Goal: Task Accomplishment & Management: Complete application form

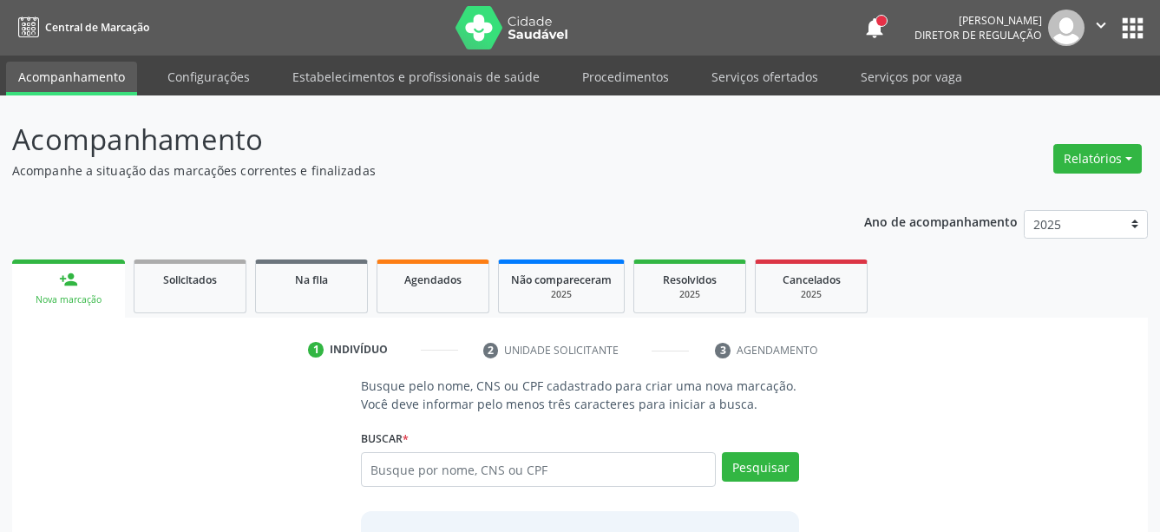
scroll to position [89, 0]
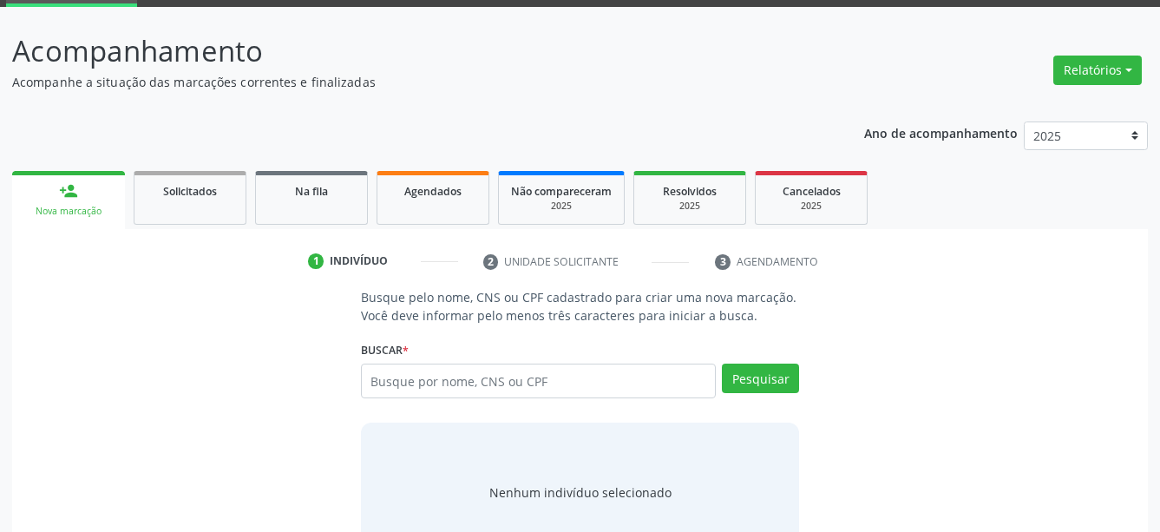
click at [510, 383] on input "text" at bounding box center [539, 381] width 356 height 35
type input "700209911225022"
click at [775, 369] on button "Pesquisar" at bounding box center [760, 379] width 77 height 30
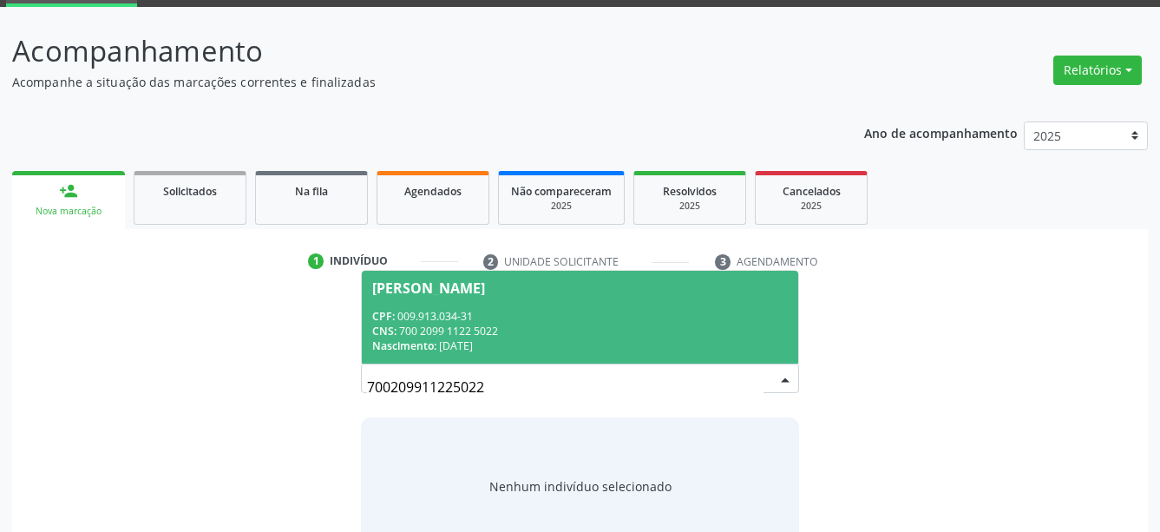
click at [524, 318] on div "CPF: 009.913.034-31" at bounding box center [580, 316] width 417 height 15
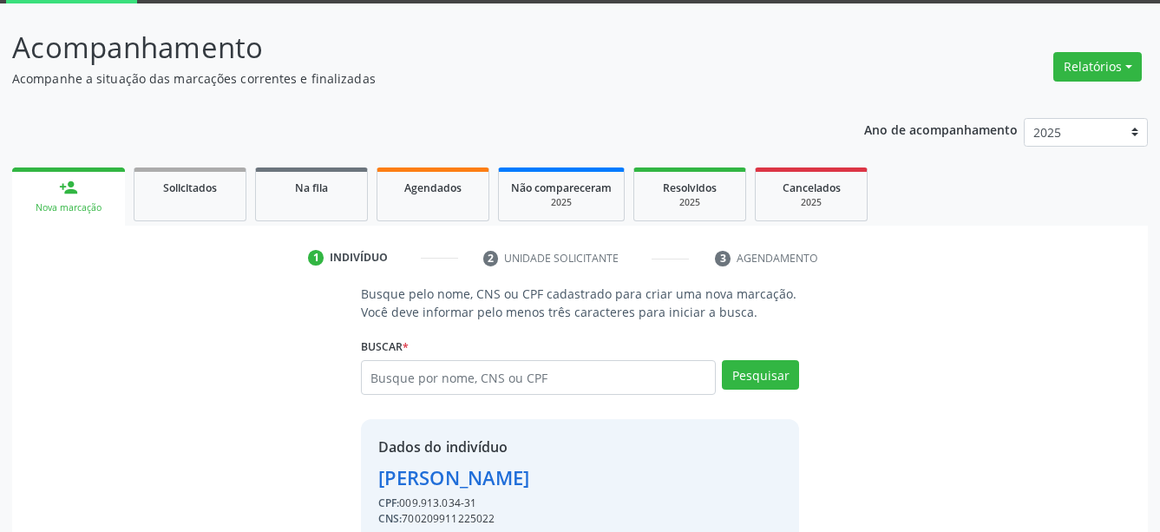
scroll to position [169, 0]
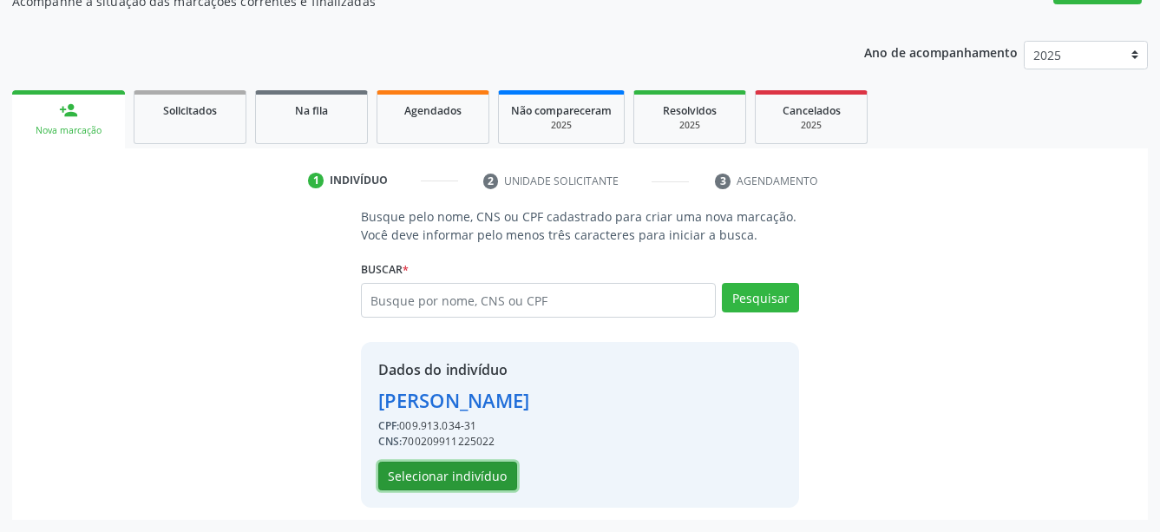
click at [467, 485] on button "Selecionar indivíduo" at bounding box center [447, 477] width 139 height 30
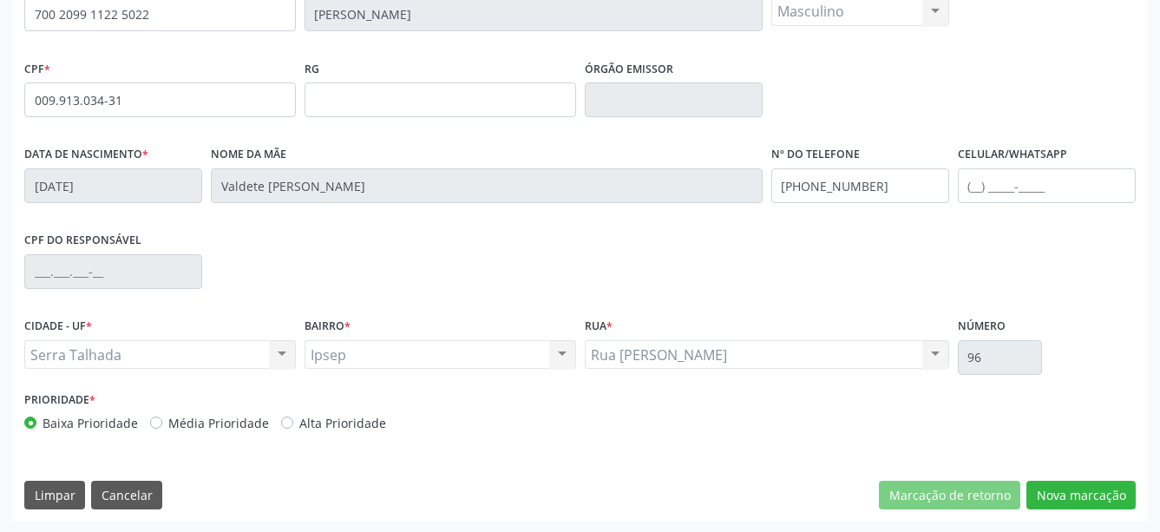
scroll to position [409, 0]
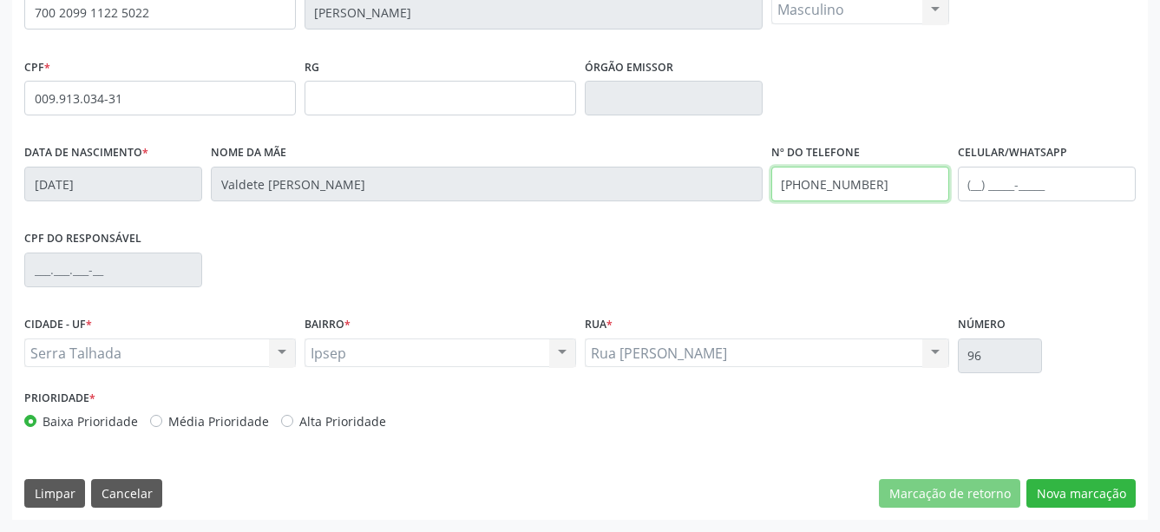
drag, startPoint x: 922, startPoint y: 176, endPoint x: 508, endPoint y: 190, distance: 414.1
click at [771, 190] on input "(87) 98128-5553" at bounding box center [860, 184] width 178 height 35
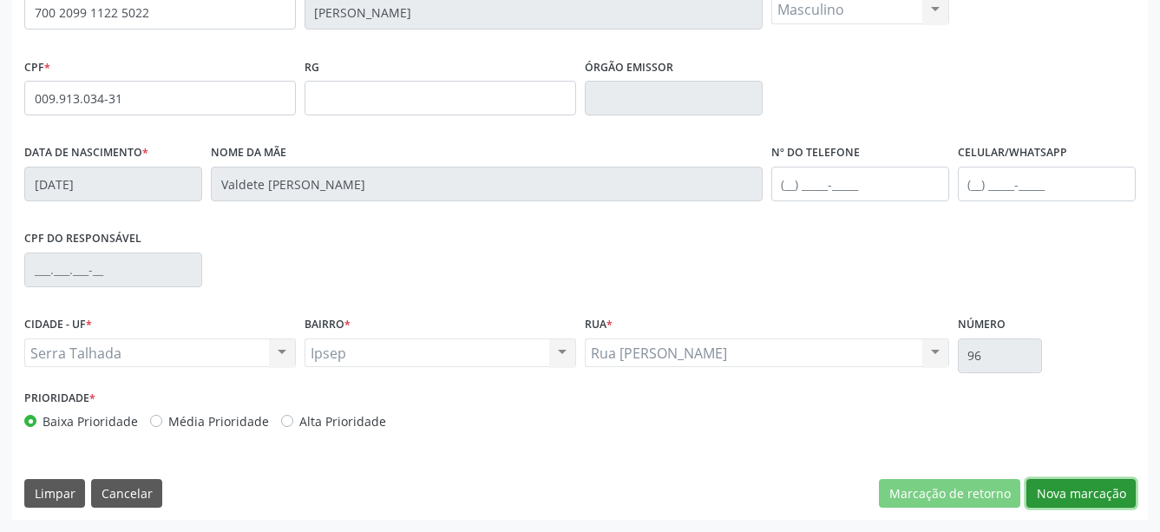
click at [1073, 494] on button "Nova marcação" at bounding box center [1081, 494] width 109 height 30
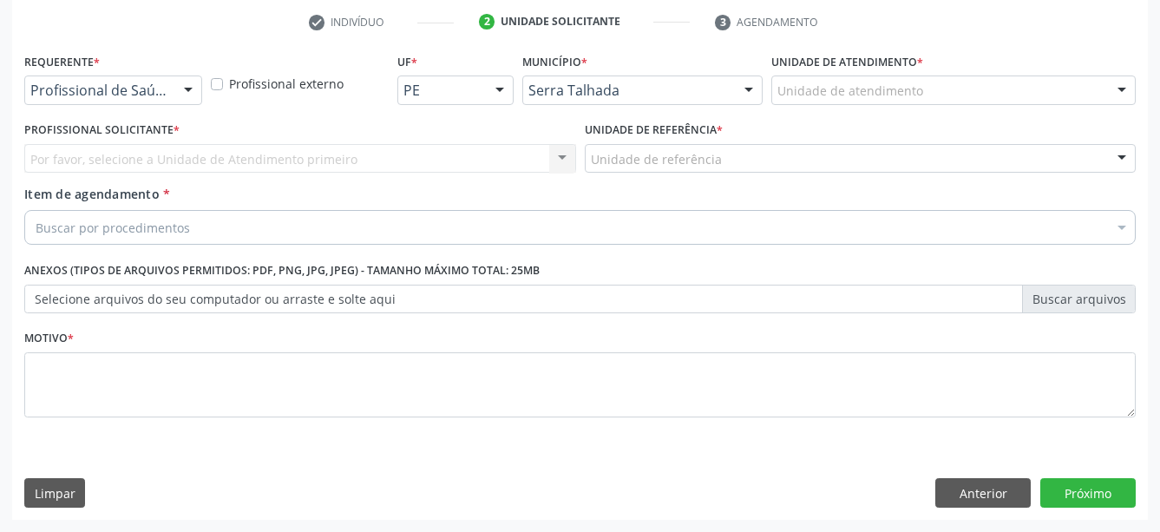
scroll to position [342, 0]
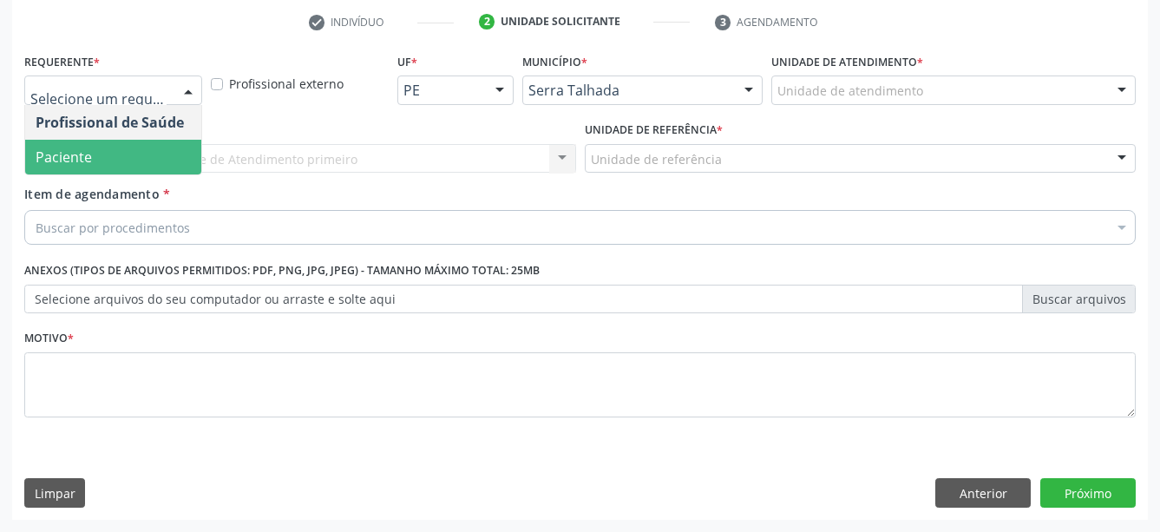
click at [99, 140] on span "Paciente" at bounding box center [113, 157] width 176 height 35
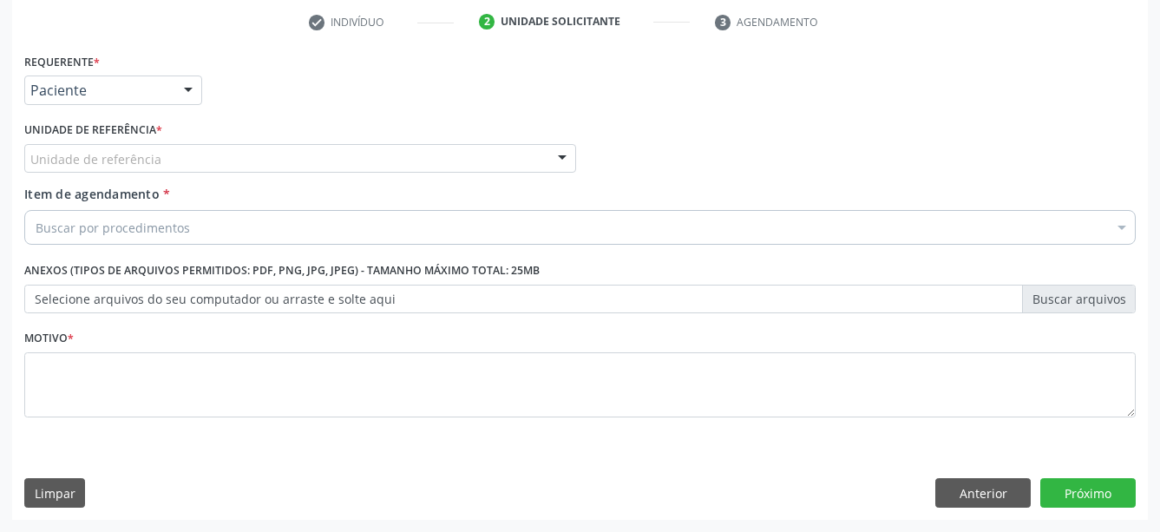
click at [96, 144] on div "Unidade de referência" at bounding box center [300, 159] width 552 height 30
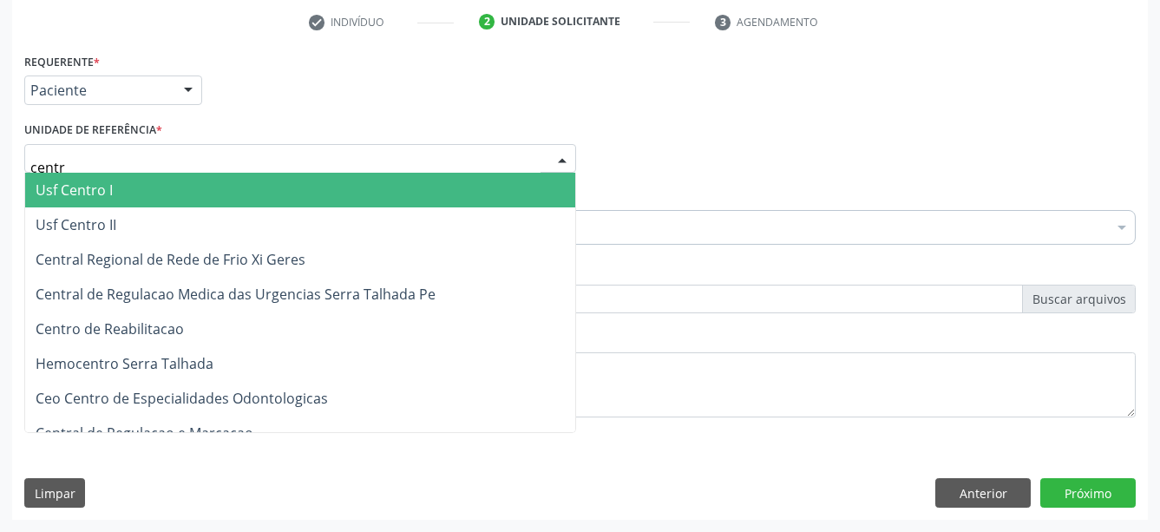
type input "centro"
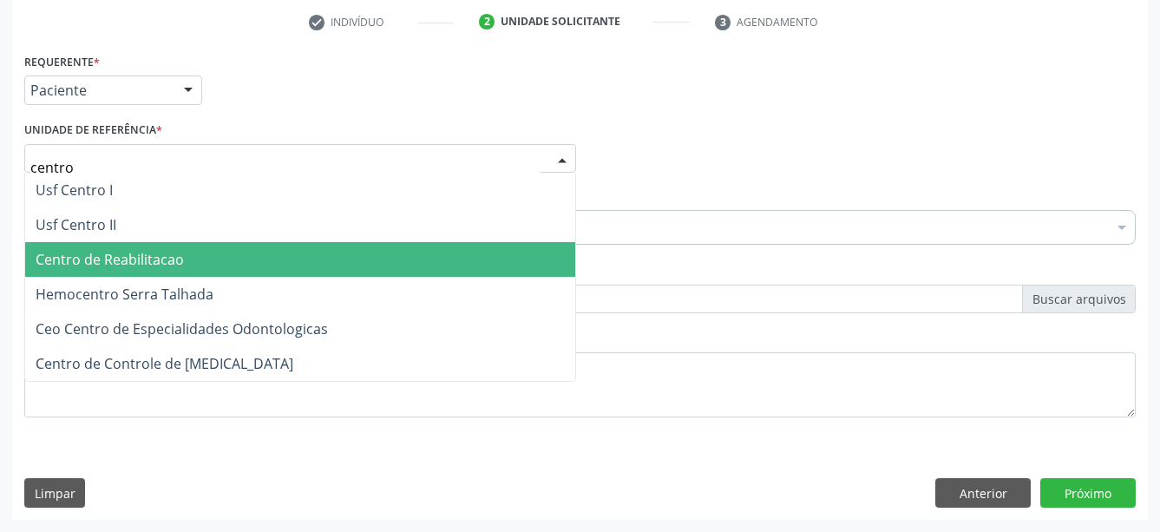
click at [161, 250] on span "Centro de Reabilitacao" at bounding box center [110, 259] width 148 height 19
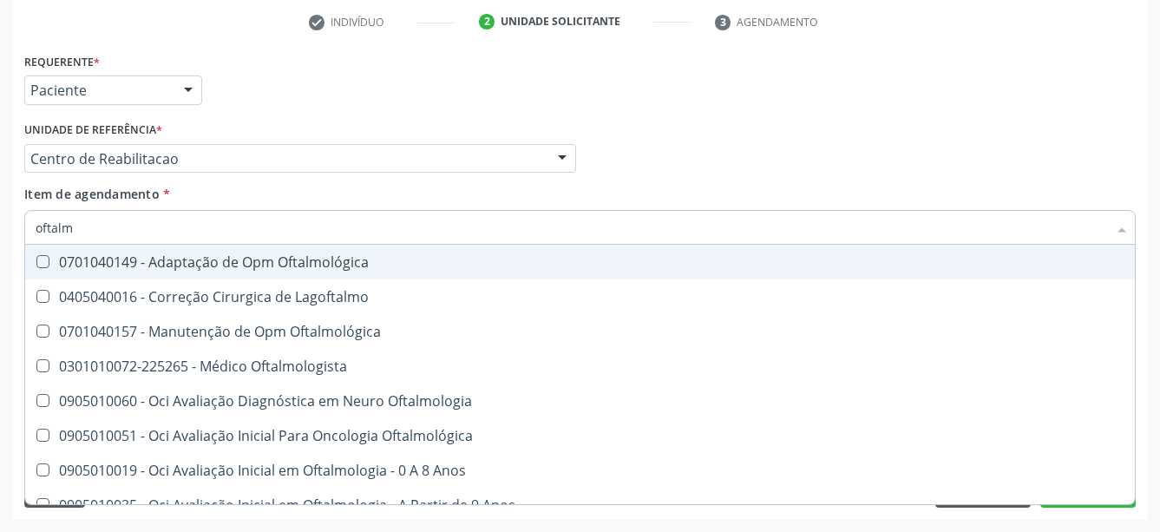
type input "oftalmo"
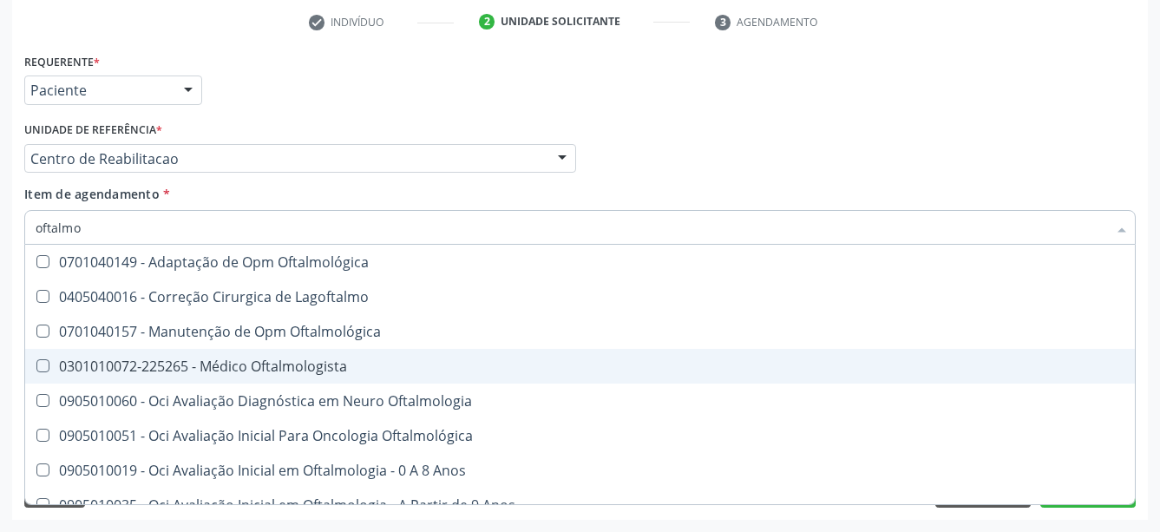
click at [230, 359] on div "0301010072-225265 - Médico Oftalmologista" at bounding box center [580, 366] width 1089 height 14
checkbox Oftalmologista "true"
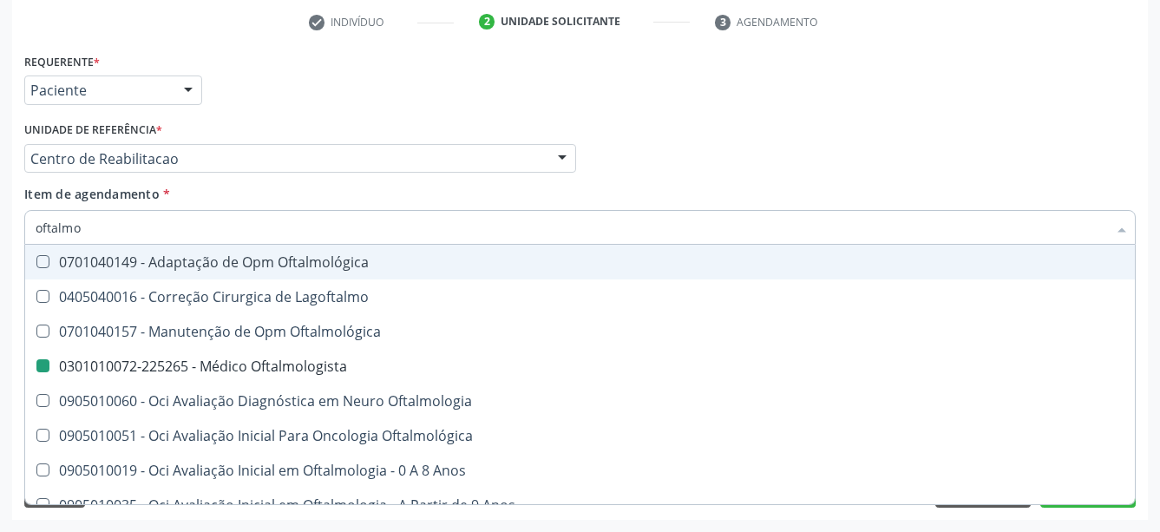
click at [716, 154] on div "Profissional Solicitante Por favor, selecione a Unidade de Atendimento primeiro…" at bounding box center [580, 151] width 1120 height 68
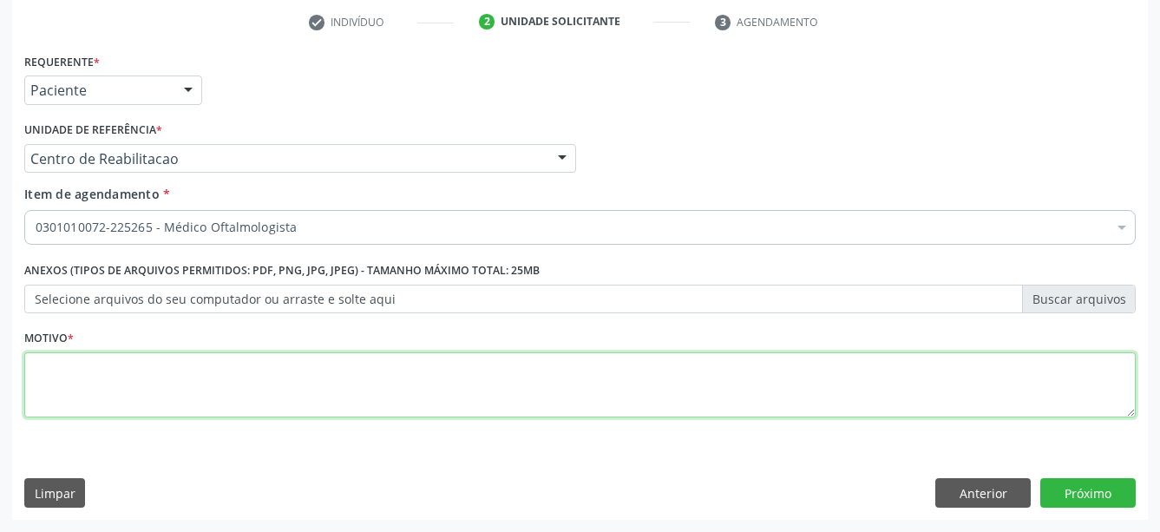
drag, startPoint x: 220, startPoint y: 355, endPoint x: 214, endPoint y: 377, distance: 22.5
click at [214, 375] on textarea at bounding box center [580, 385] width 1112 height 66
type textarea "..."
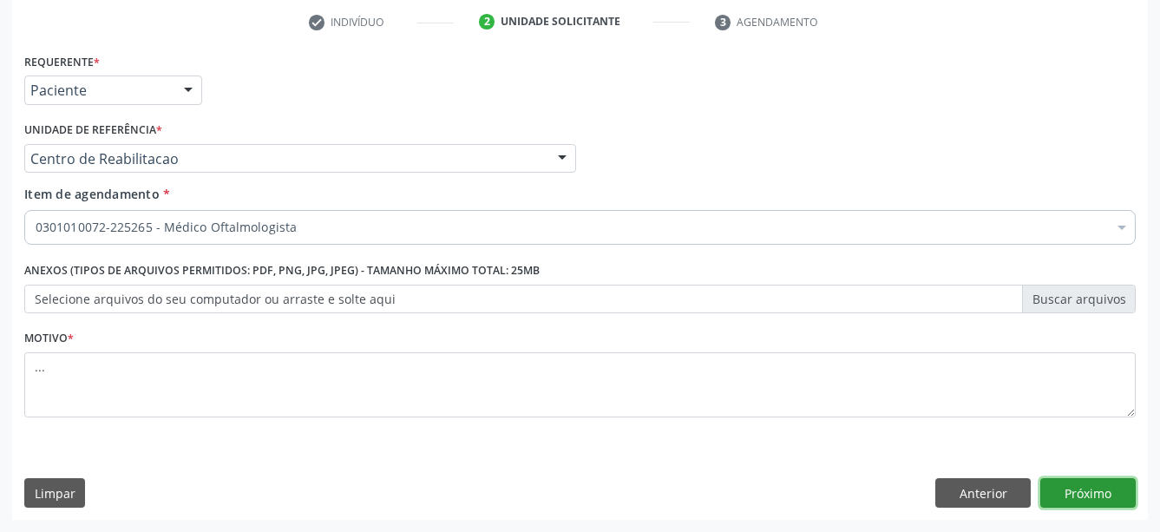
click at [1080, 493] on button "Próximo" at bounding box center [1087, 493] width 95 height 30
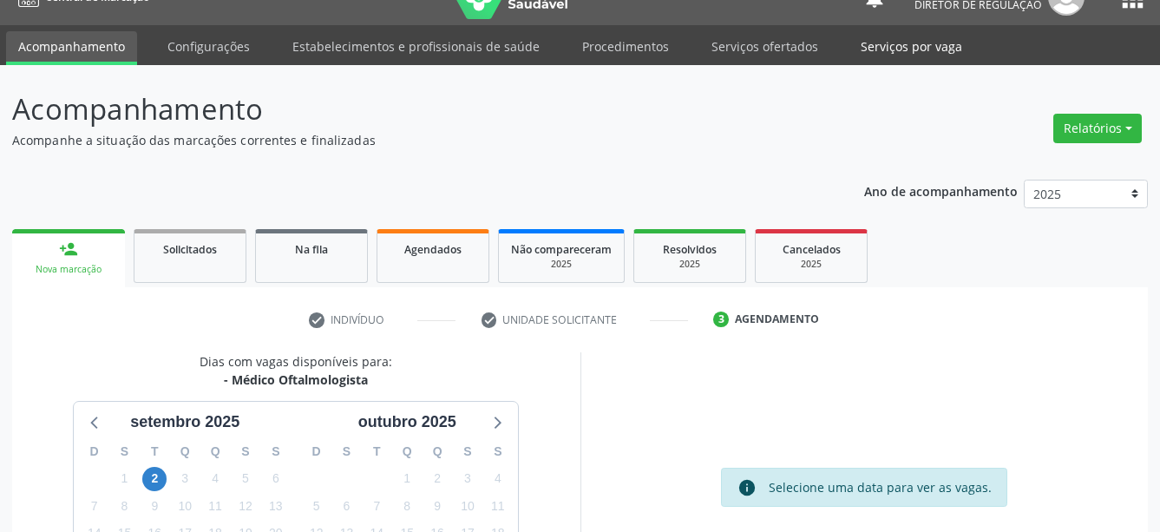
scroll to position [0, 0]
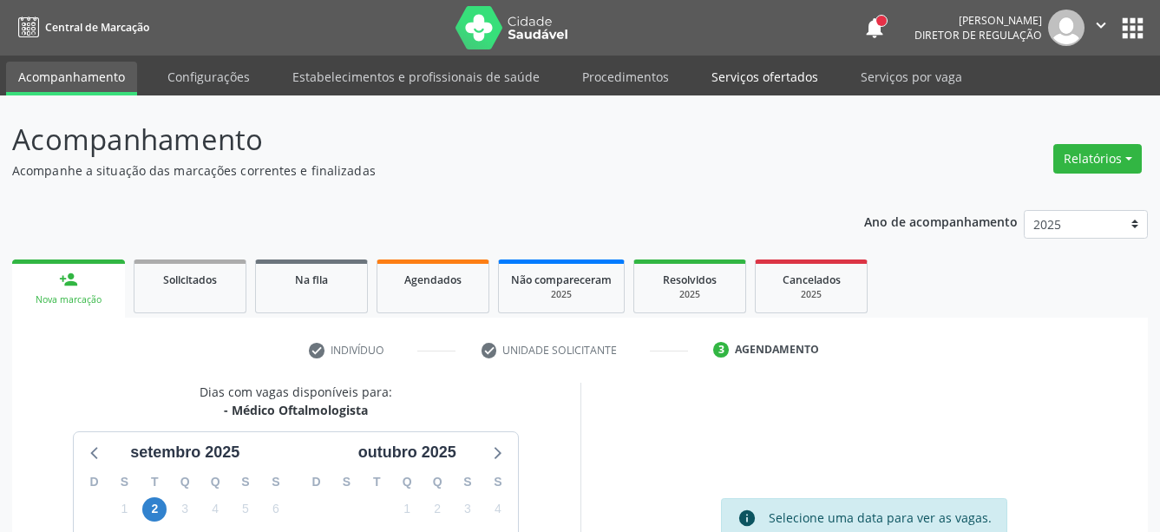
click at [751, 77] on link "Serviços ofertados" at bounding box center [764, 77] width 131 height 30
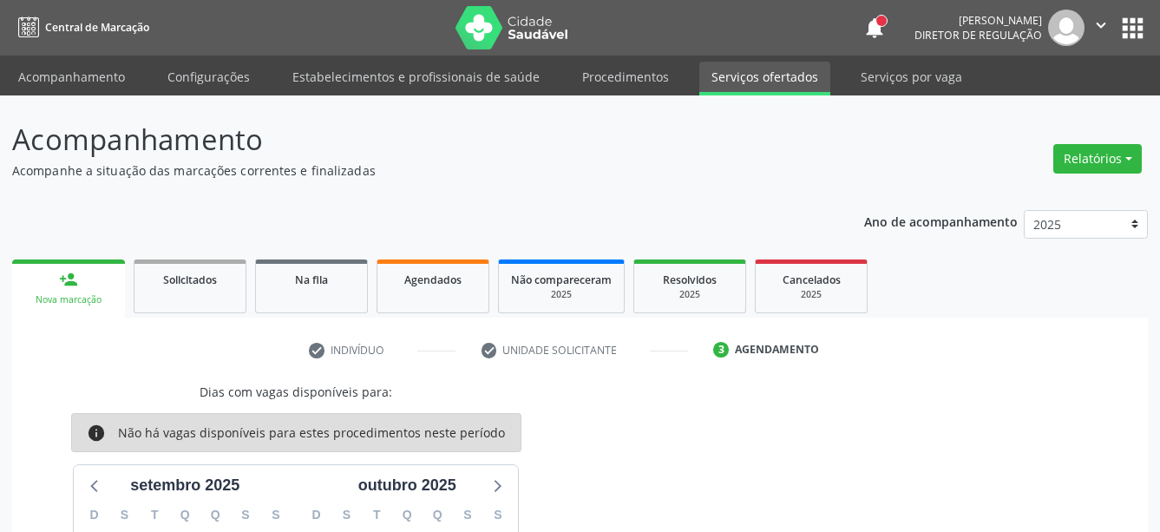
click at [752, 84] on link "Serviços ofertados" at bounding box center [764, 79] width 131 height 34
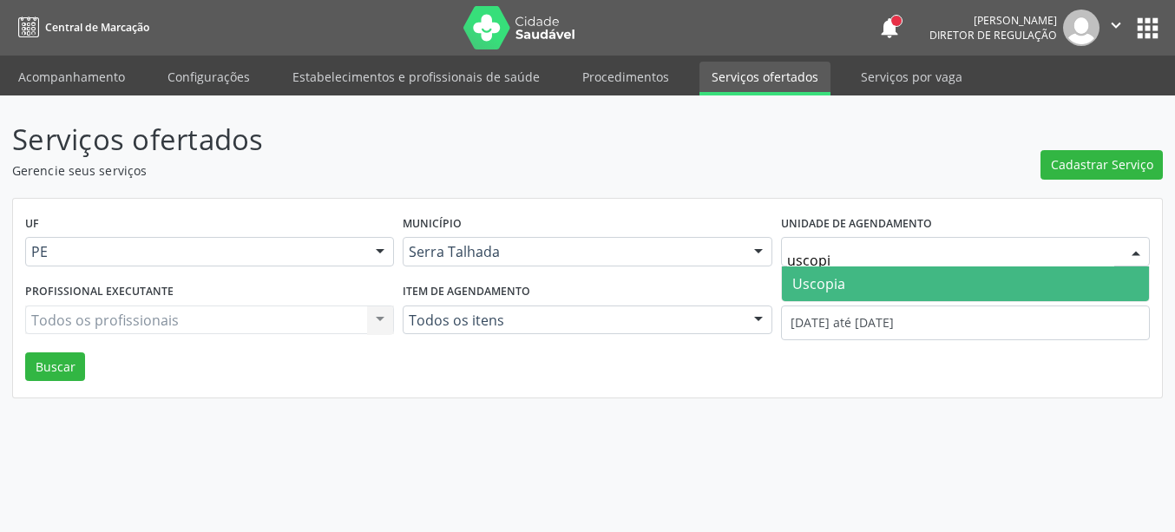
type input "uscopia"
click at [897, 280] on span "Uscopia" at bounding box center [965, 283] width 367 height 35
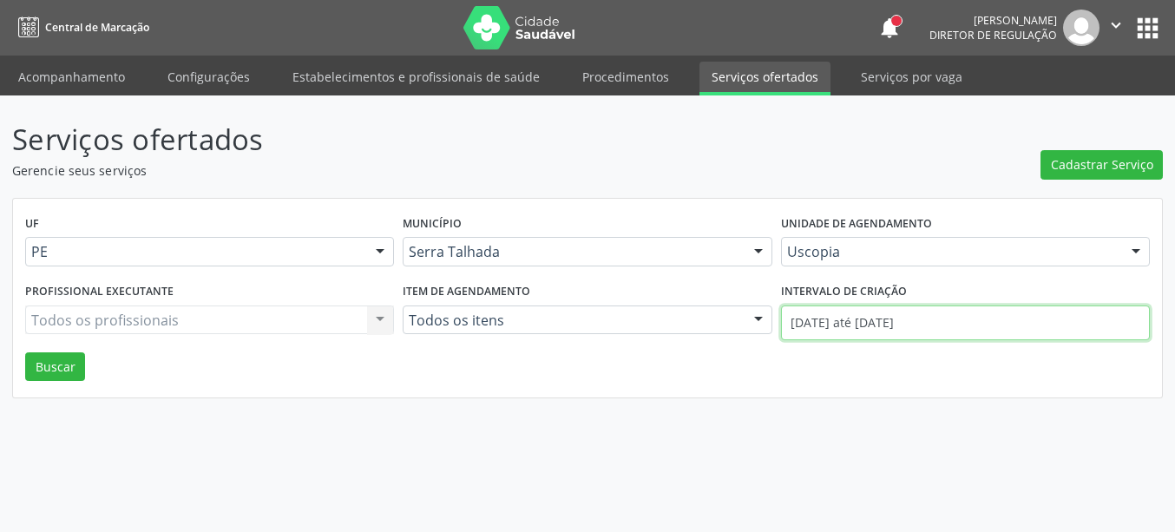
click at [887, 326] on input "01/09/2025 até 25/09/2025" at bounding box center [965, 322] width 369 height 35
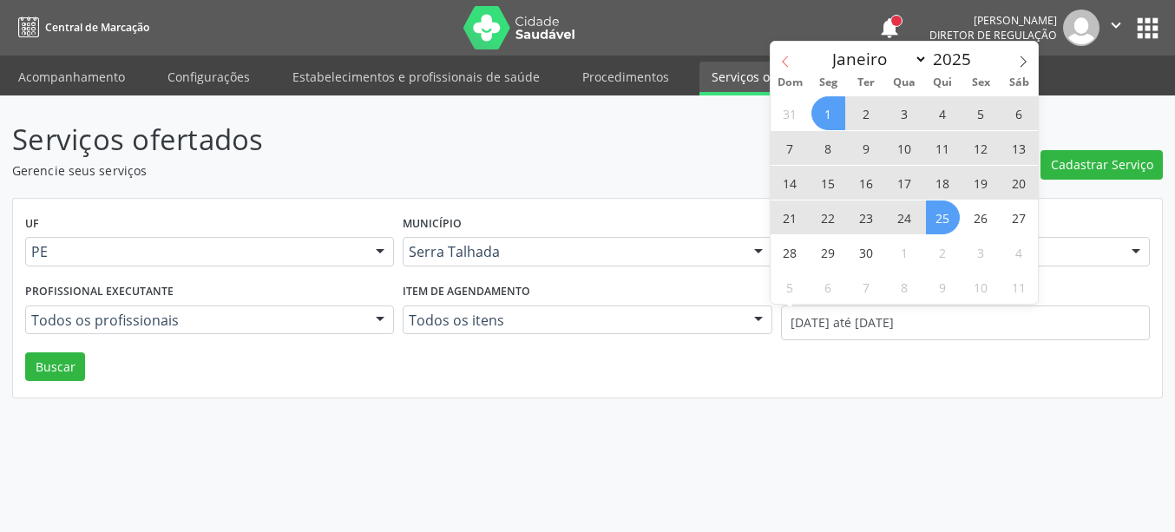
click at [789, 64] on icon at bounding box center [785, 62] width 12 height 12
select select "7"
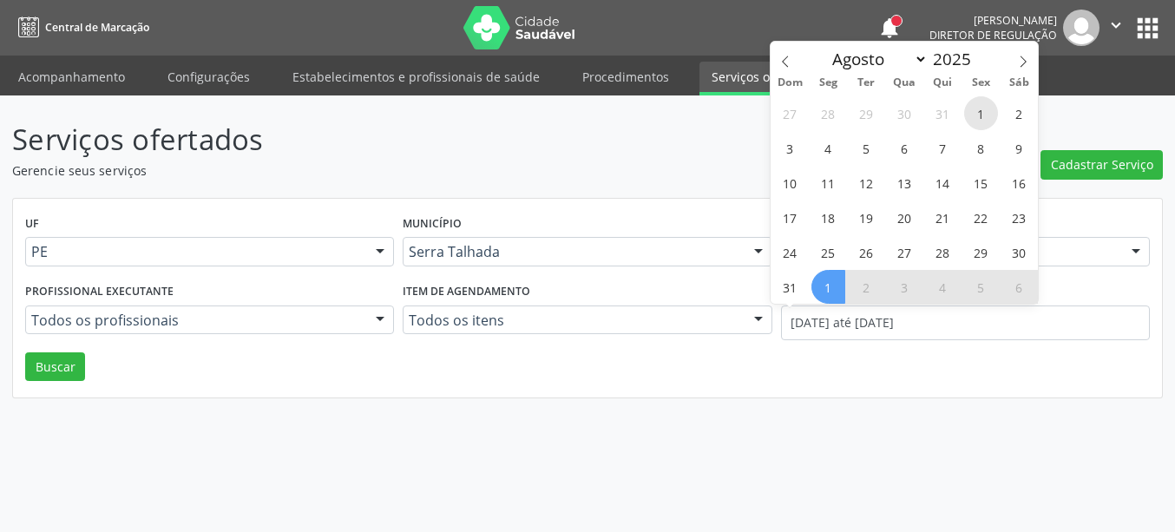
click at [980, 114] on span "1" at bounding box center [981, 113] width 34 height 34
type input "01/08/2025"
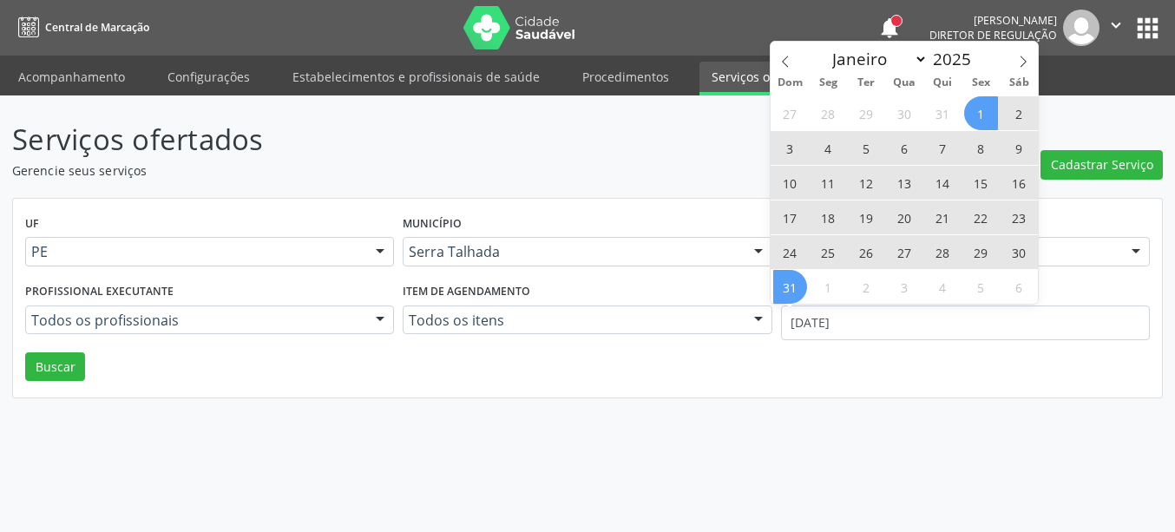
click at [802, 286] on span "31" at bounding box center [790, 287] width 34 height 34
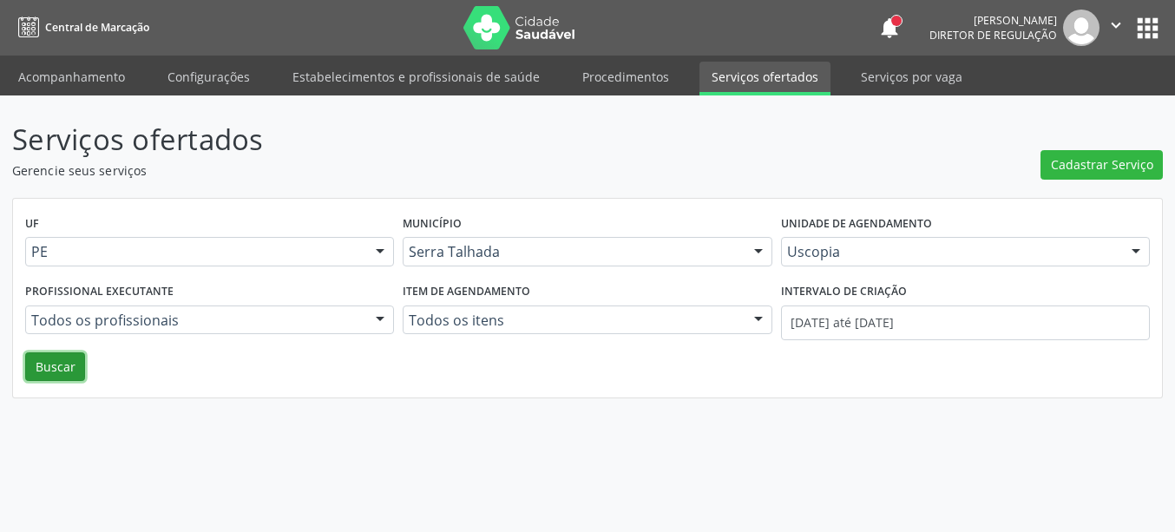
click at [51, 366] on button "Buscar" at bounding box center [55, 367] width 60 height 30
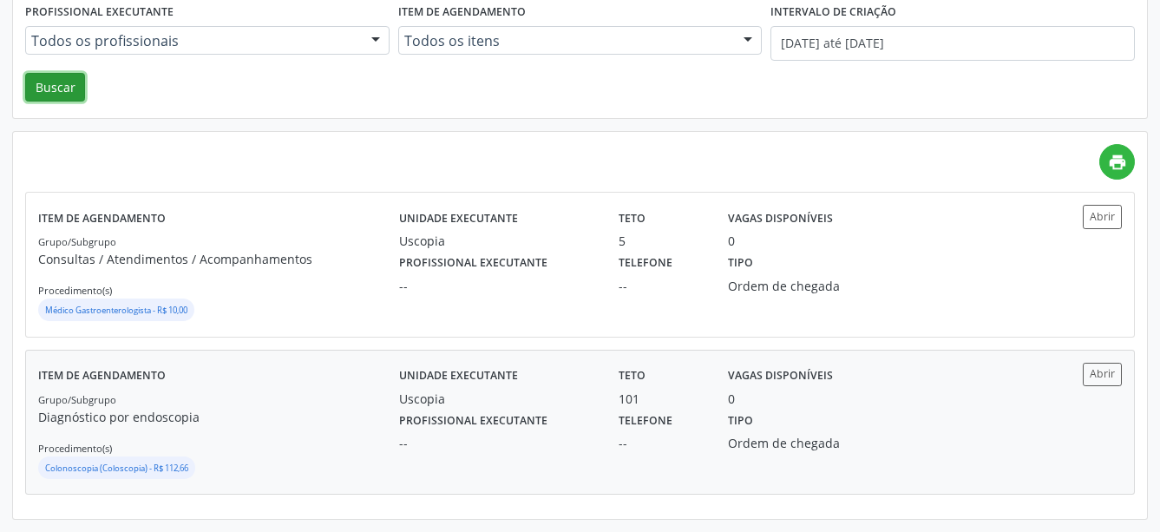
scroll to position [279, 0]
click at [1118, 372] on button "Abrir" at bounding box center [1102, 374] width 39 height 23
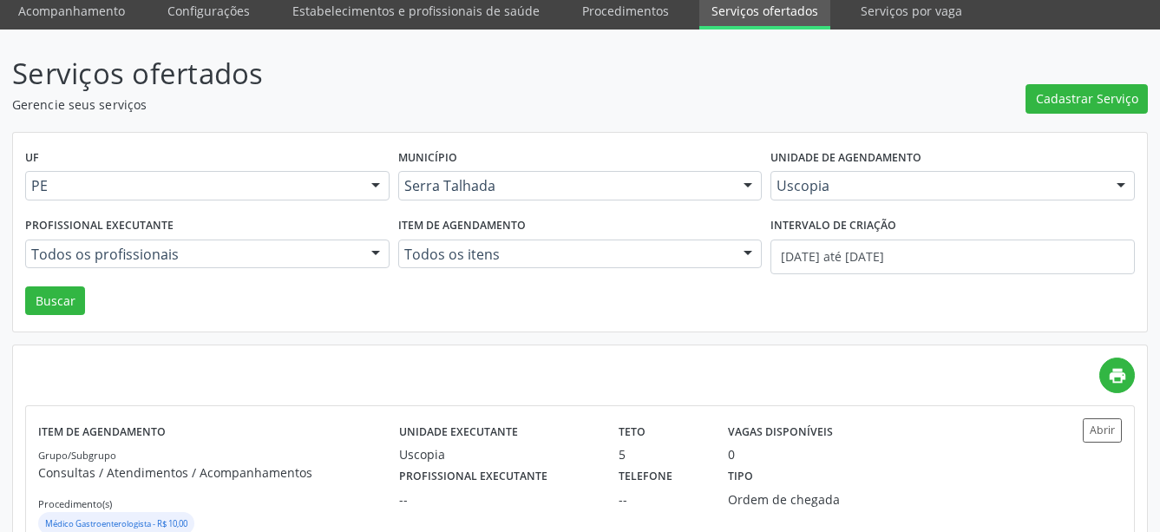
scroll to position [0, 0]
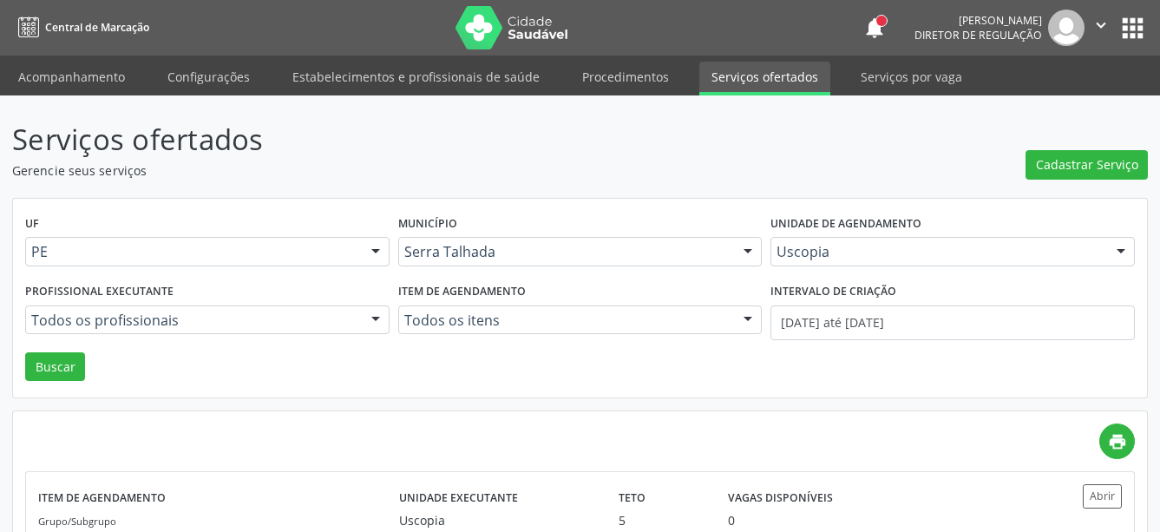
drag, startPoint x: 834, startPoint y: 257, endPoint x: 831, endPoint y: 245, distance: 12.4
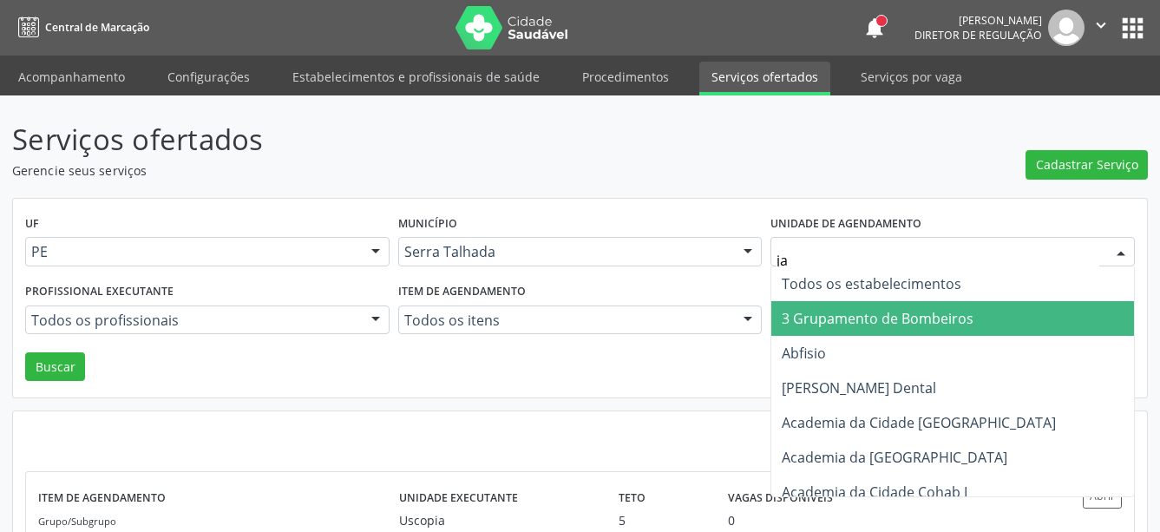
type input "jai"
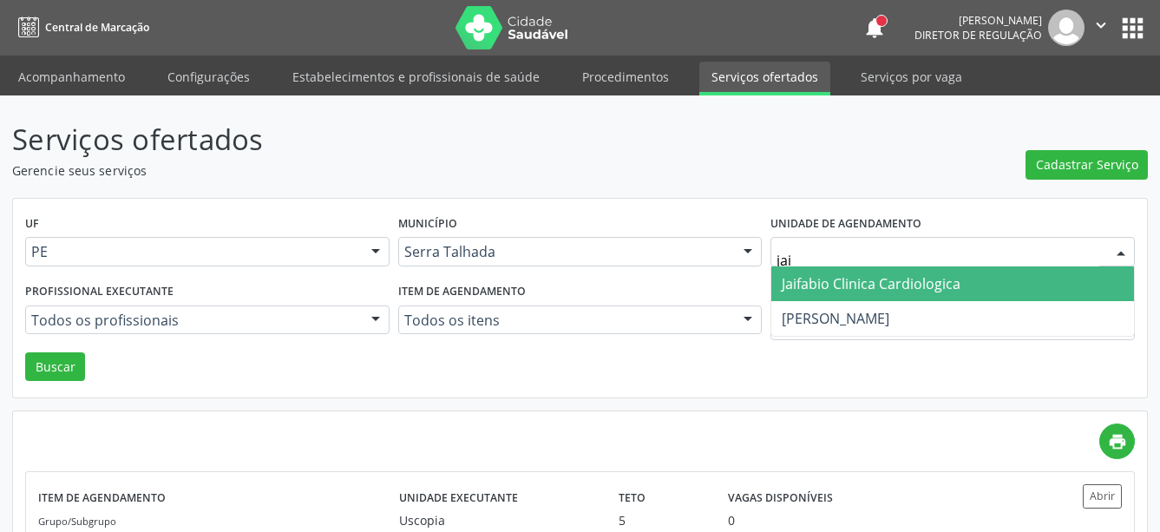
click at [828, 293] on span "Jaifabio Clinica Cardiologica" at bounding box center [952, 283] width 363 height 35
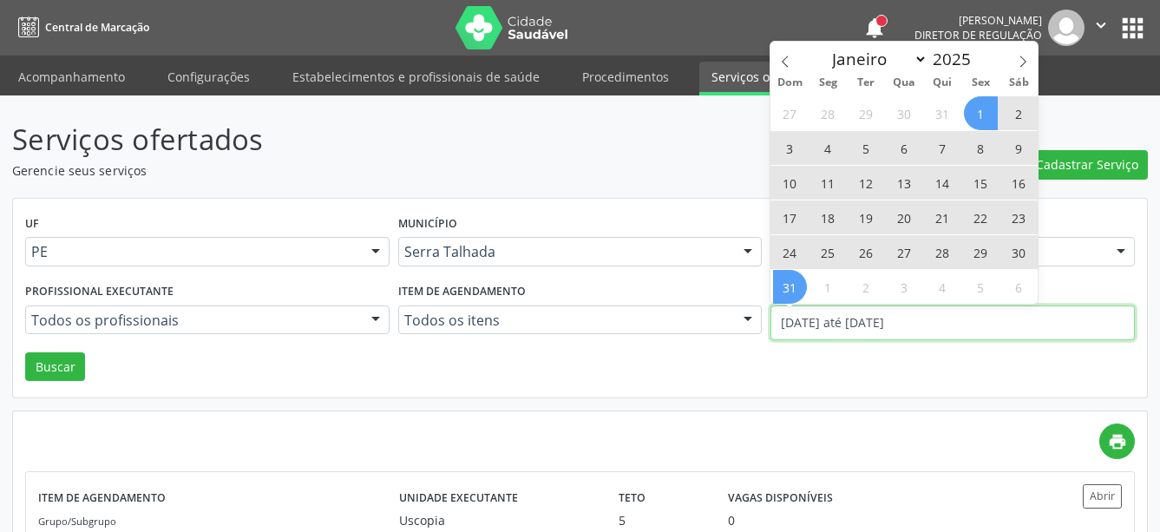
click at [856, 330] on input "01/08/2025 até 31/08/2025" at bounding box center [953, 322] width 364 height 35
click at [989, 117] on span "1" at bounding box center [981, 113] width 34 height 34
type input "01/08/2025"
click at [800, 287] on span "31" at bounding box center [790, 287] width 34 height 34
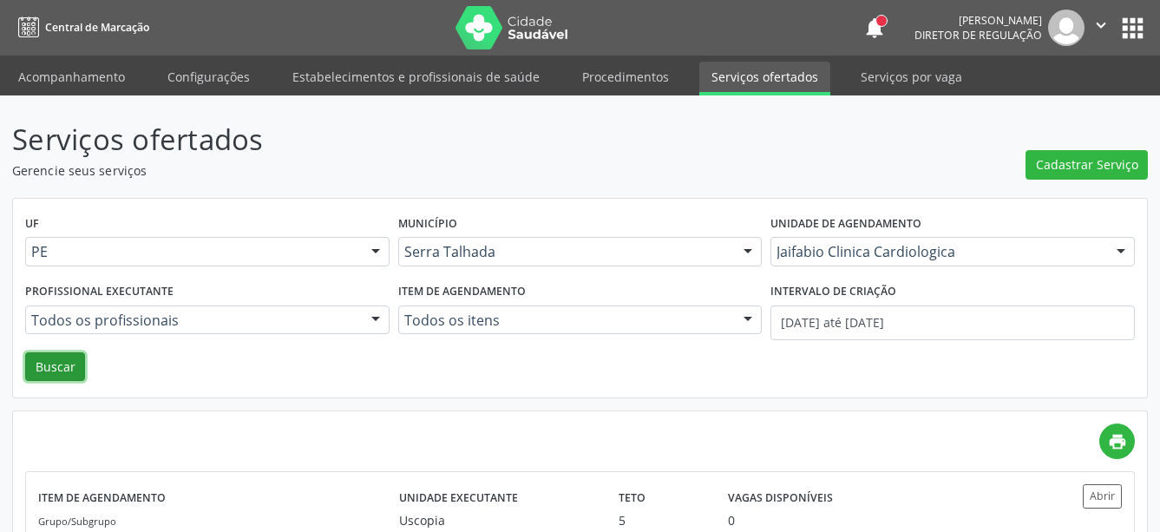
click at [48, 378] on button "Buscar" at bounding box center [55, 367] width 60 height 30
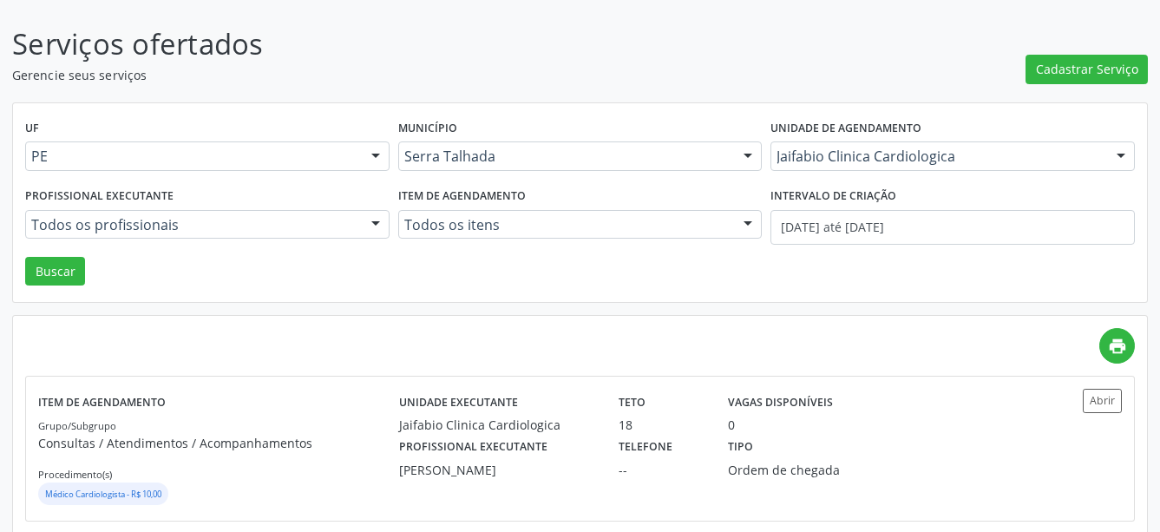
scroll to position [121, 0]
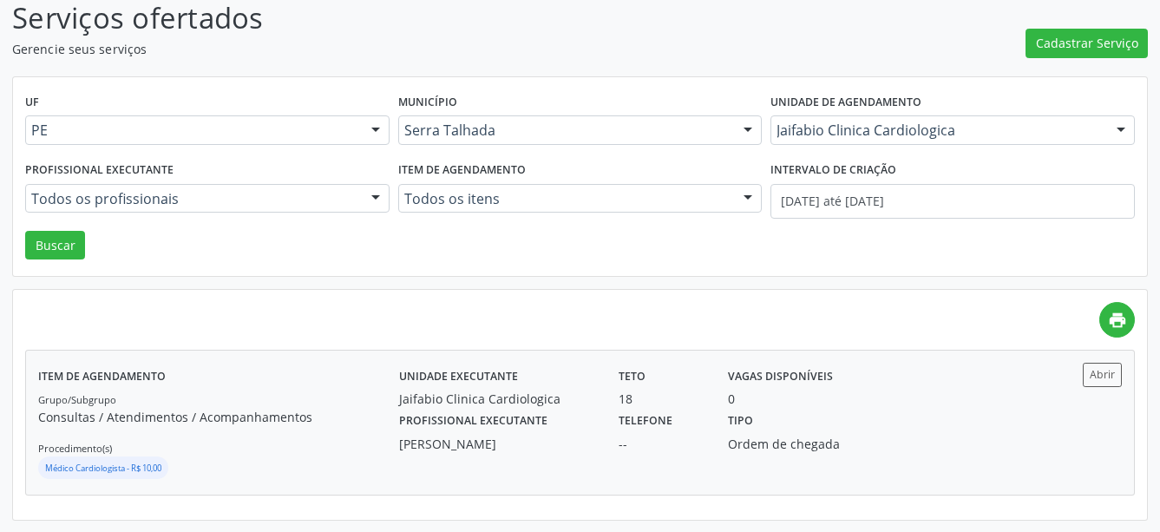
click at [1125, 382] on div "Item de agendamento Grupo/Subgrupo Consultas / Atendimentos / Acompanhamentos P…" at bounding box center [580, 422] width 1108 height 143
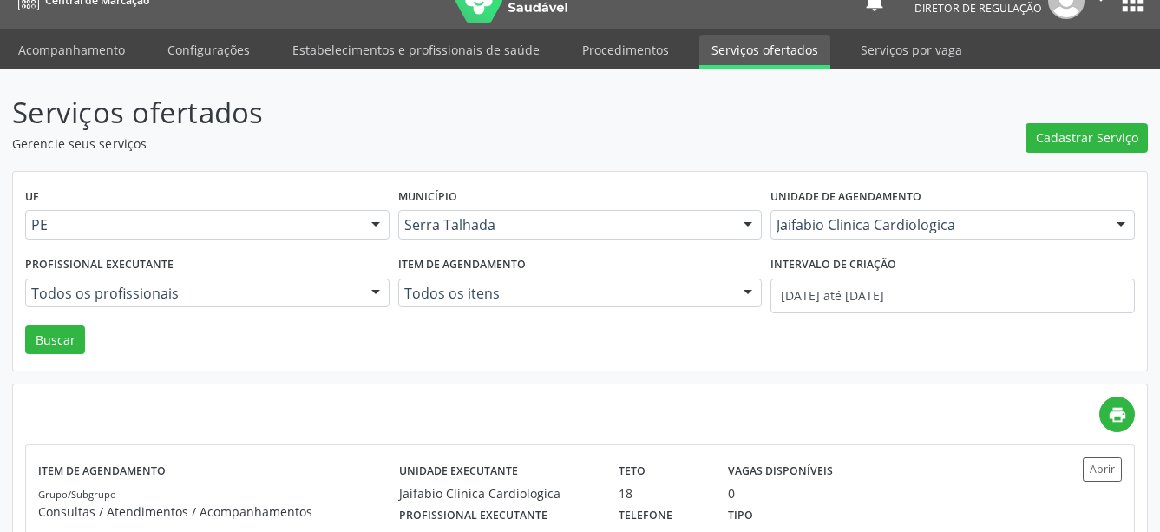
scroll to position [0, 0]
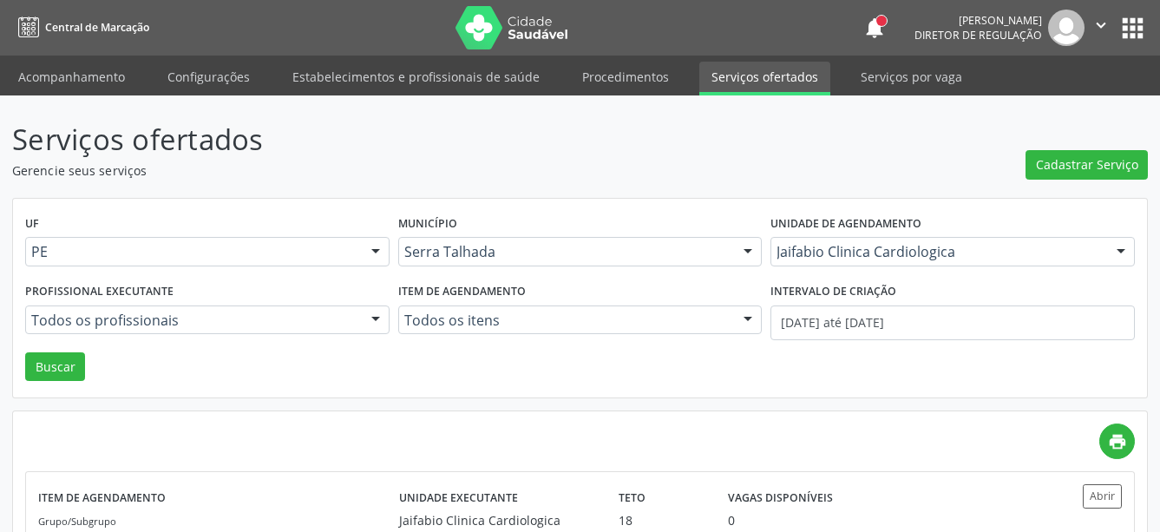
drag, startPoint x: 1140, startPoint y: 21, endPoint x: 1125, endPoint y: 42, distance: 25.5
click at [1138, 23] on button "apps" at bounding box center [1133, 28] width 30 height 30
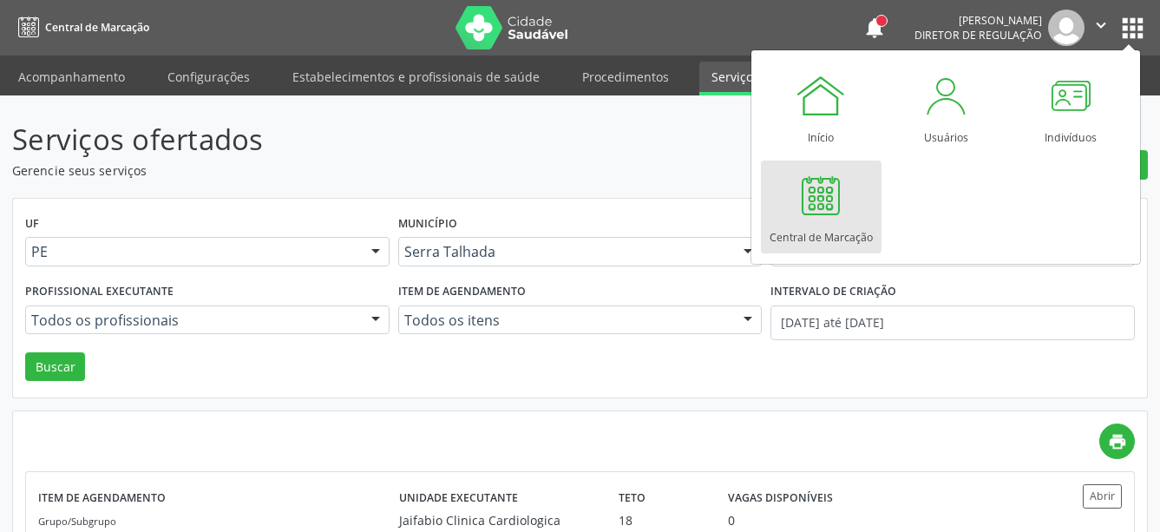
click at [813, 202] on div at bounding box center [821, 195] width 52 height 52
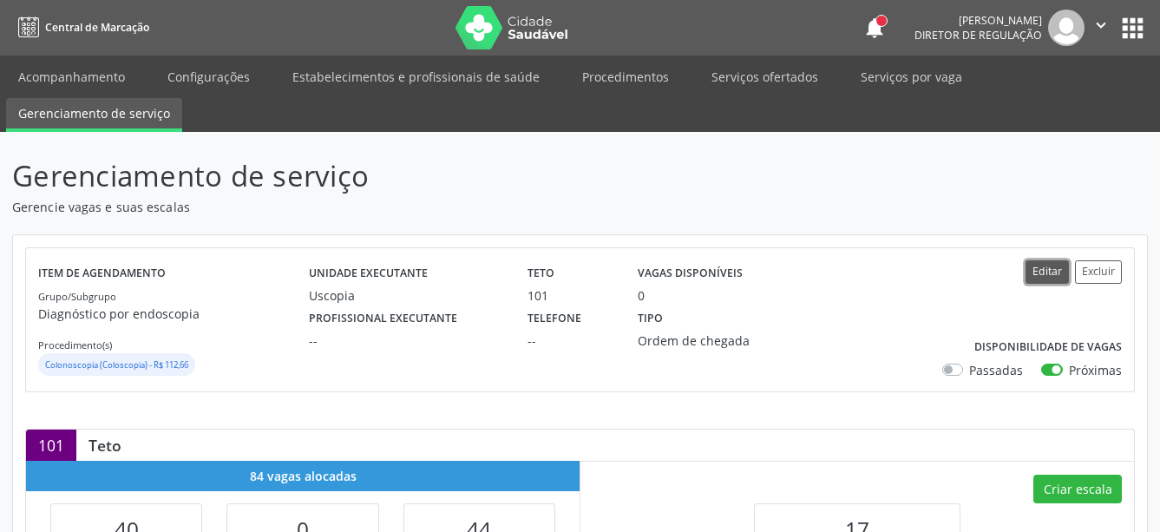
click at [1046, 274] on button "Editar" at bounding box center [1047, 271] width 43 height 23
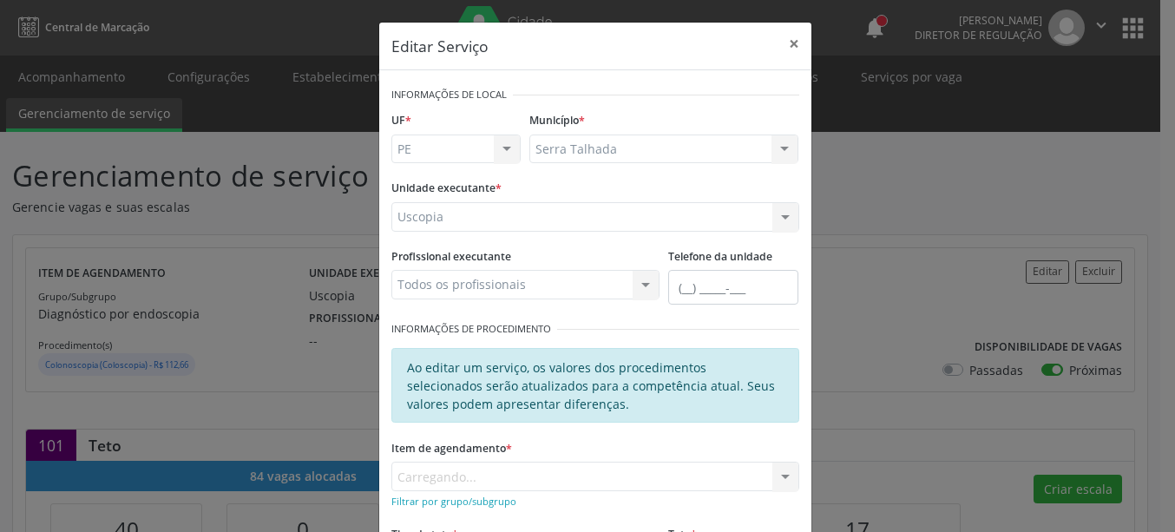
scroll to position [198, 0]
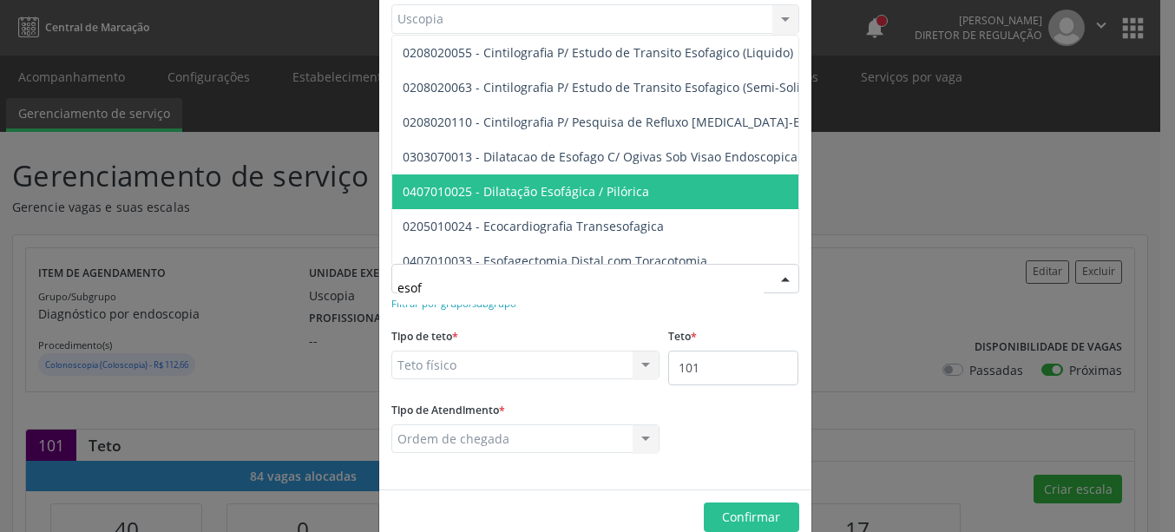
type input "esofa"
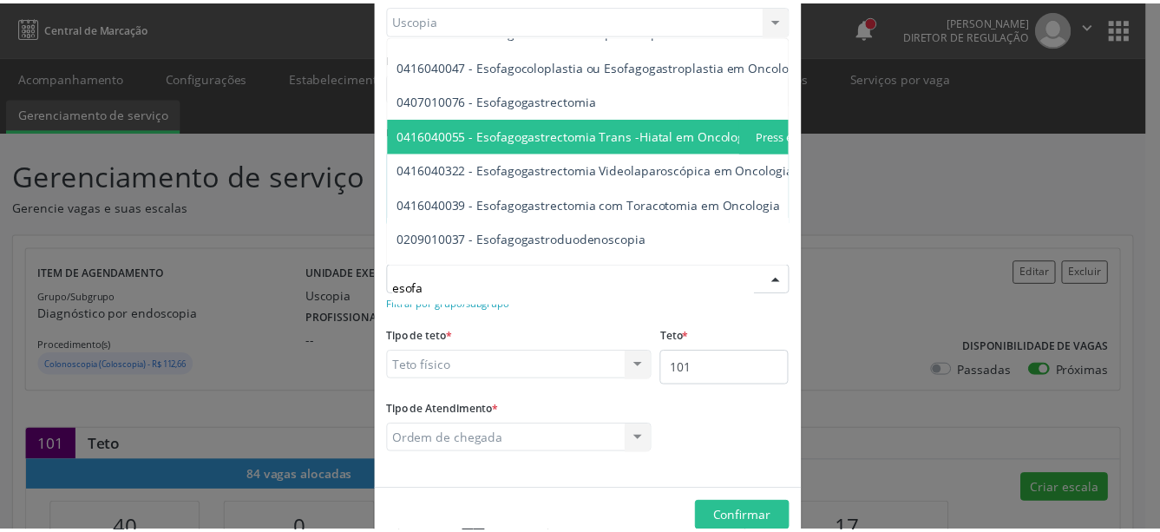
scroll to position [297, 0]
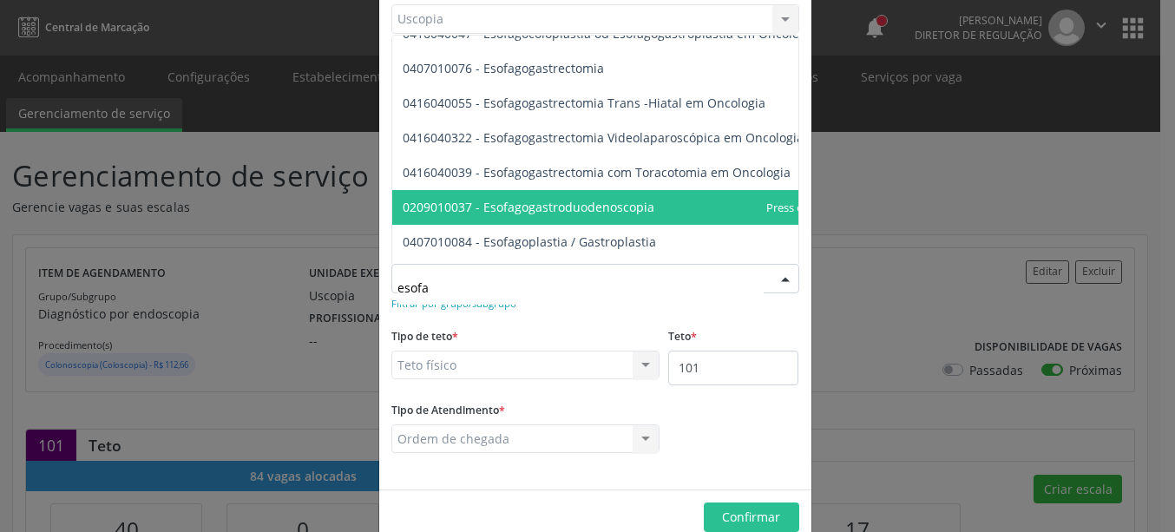
click at [658, 210] on span "0209010037 - Esofagogastroduodenoscopia" at bounding box center [636, 207] width 489 height 35
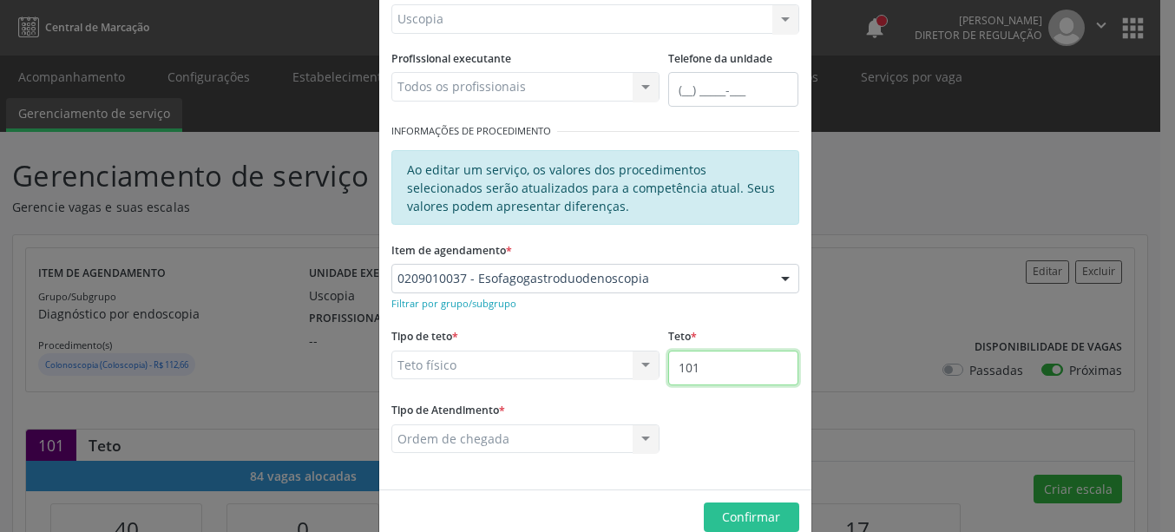
click at [732, 371] on input "101" at bounding box center [733, 368] width 130 height 35
type input "102"
click at [762, 518] on span "Confirmar" at bounding box center [751, 516] width 58 height 16
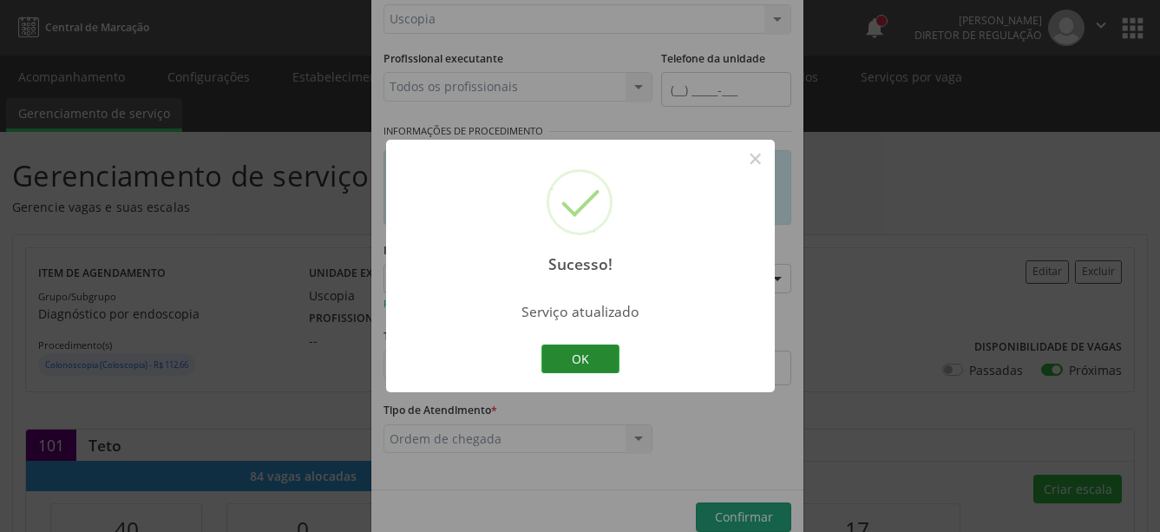
click at [593, 373] on button "OK" at bounding box center [580, 359] width 78 height 30
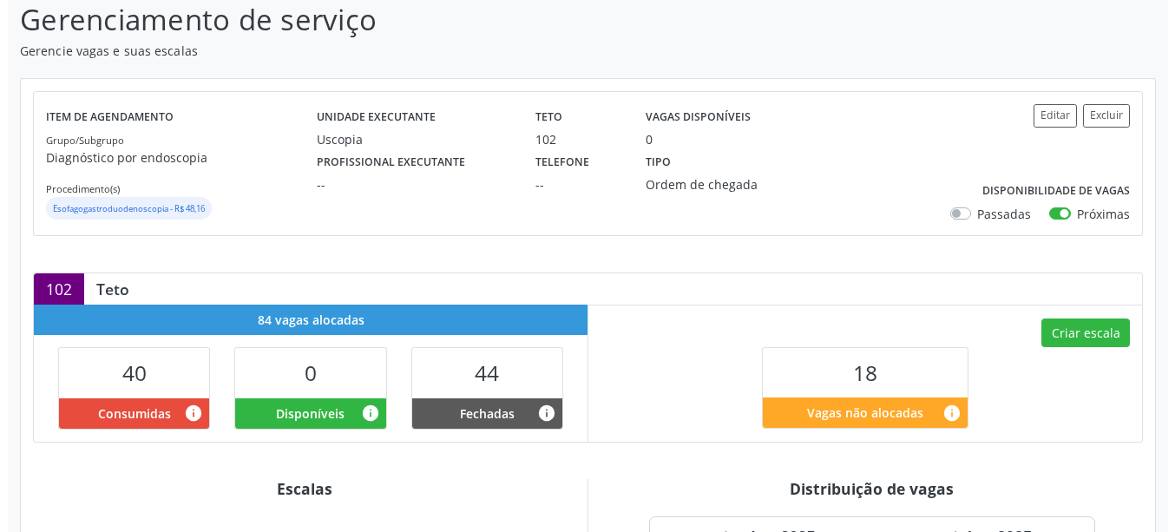
scroll to position [266, 0]
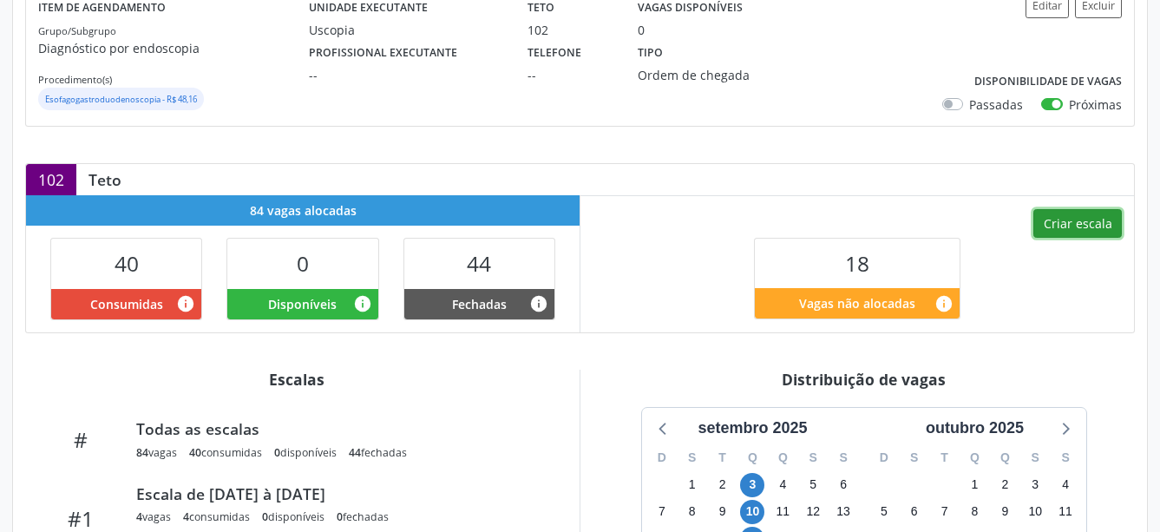
click at [1076, 218] on button "Criar escala" at bounding box center [1077, 224] width 89 height 30
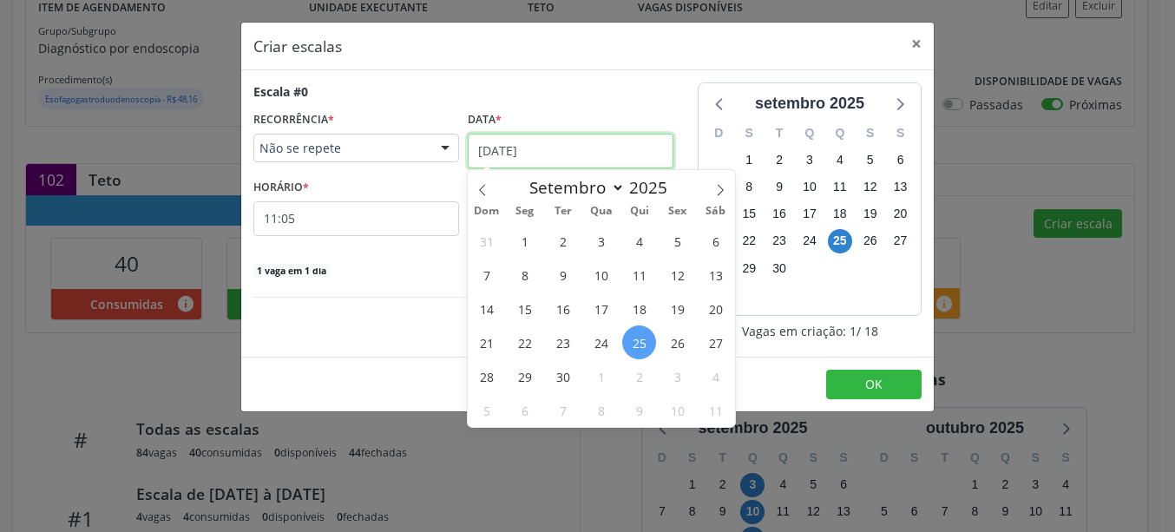
click at [495, 143] on input "25/09/2025" at bounding box center [571, 151] width 206 height 35
click at [561, 378] on span "30" at bounding box center [563, 376] width 34 height 34
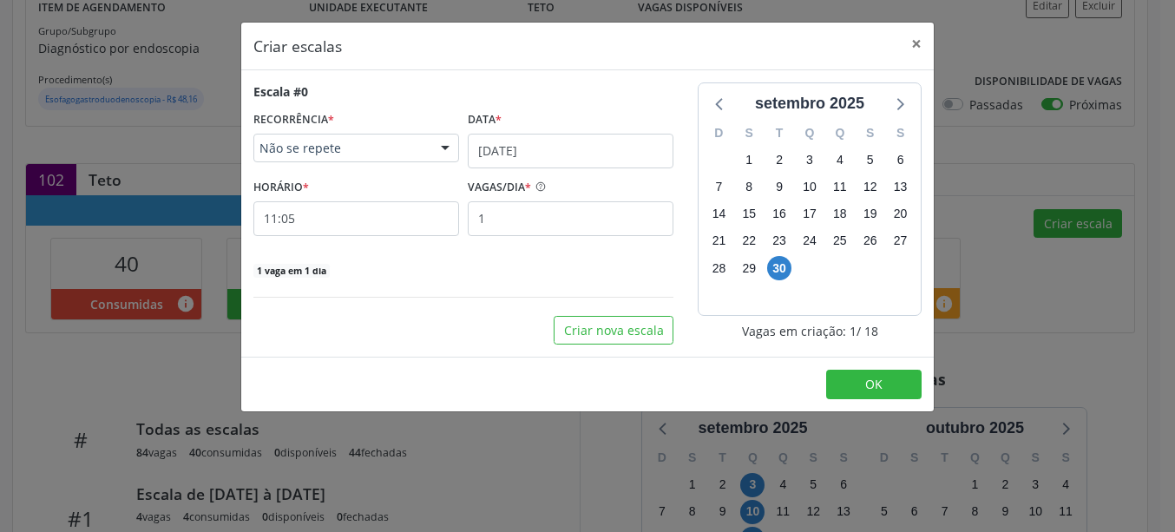
click at [246, 219] on div "Escala #0 RECORRÊNCIA * Não se repete Não se repete Diário/Semanal Mensal Nenhu…" at bounding box center [463, 213] width 444 height 262
click at [281, 212] on input "11:05" at bounding box center [356, 218] width 206 height 35
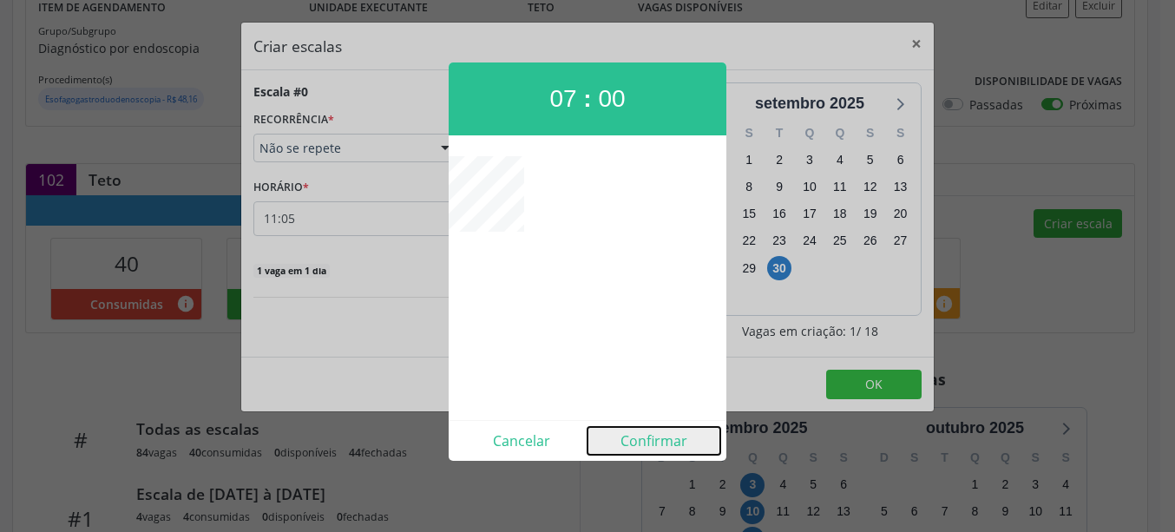
click at [685, 438] on button "Confirmar" at bounding box center [653, 441] width 133 height 28
type input "07:00"
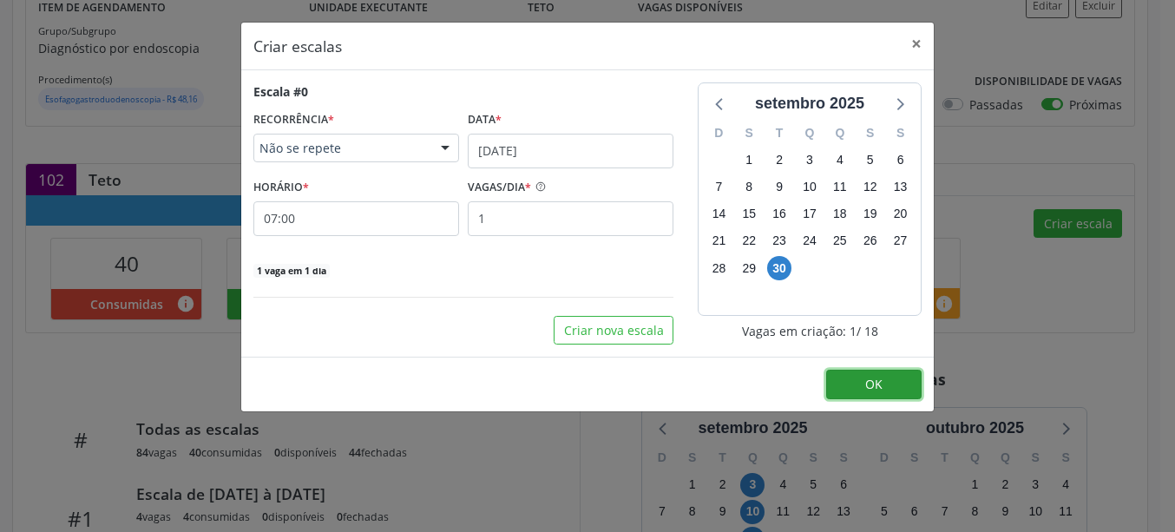
click at [901, 376] on button "OK" at bounding box center [873, 385] width 95 height 30
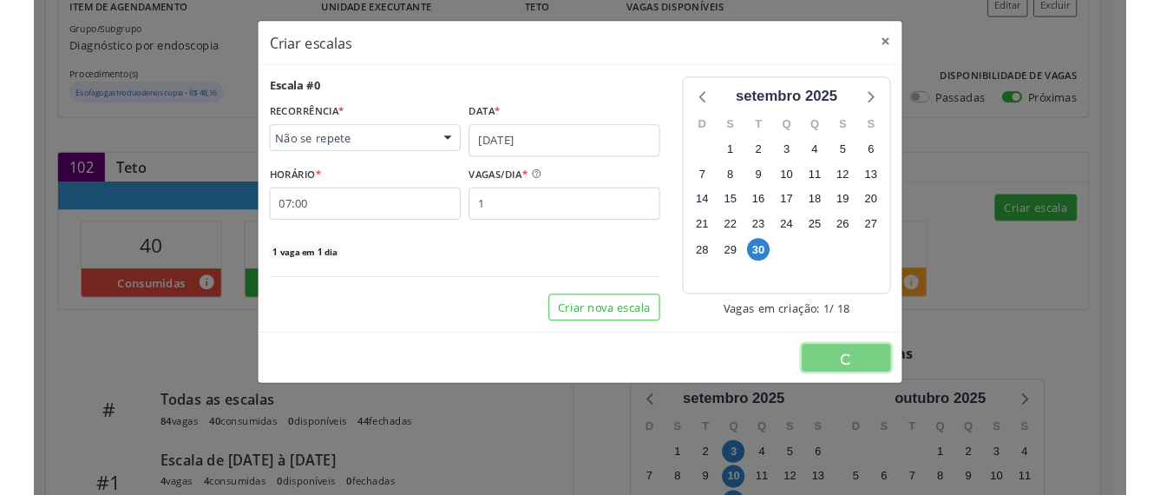
scroll to position [0, 0]
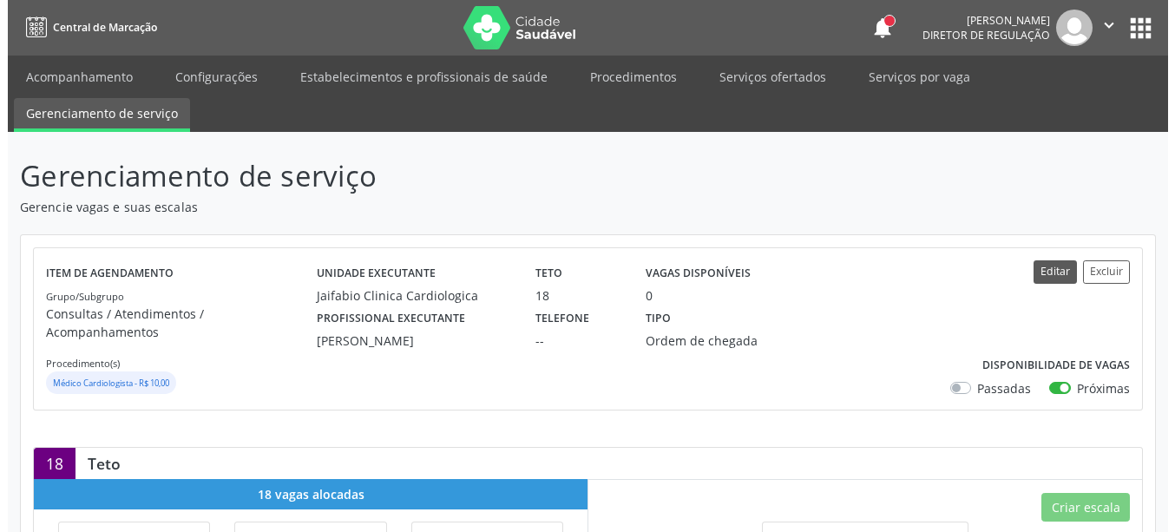
scroll to position [177, 0]
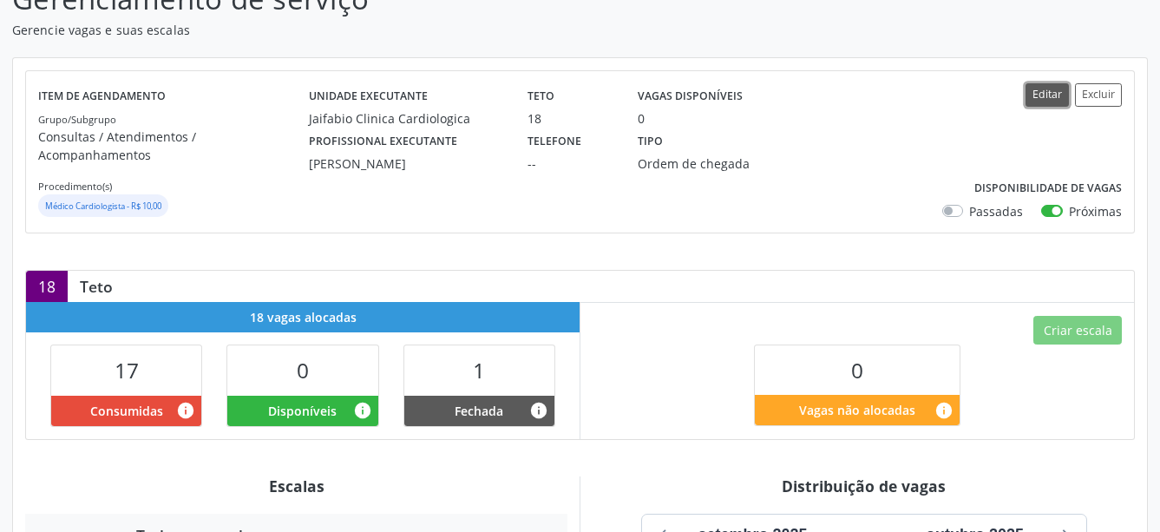
click at [1057, 99] on button "Editar" at bounding box center [1047, 94] width 43 height 23
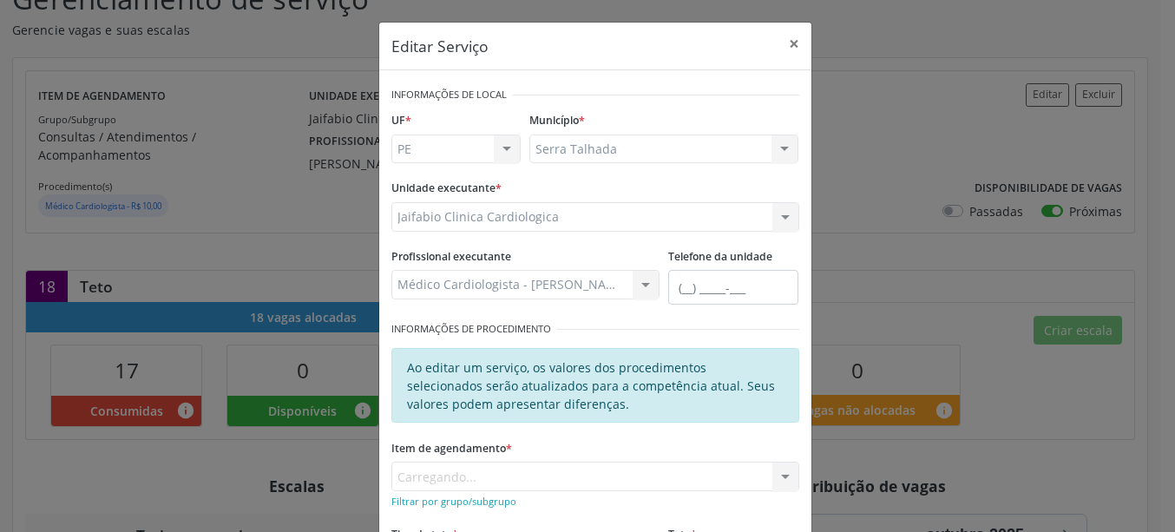
scroll to position [99, 0]
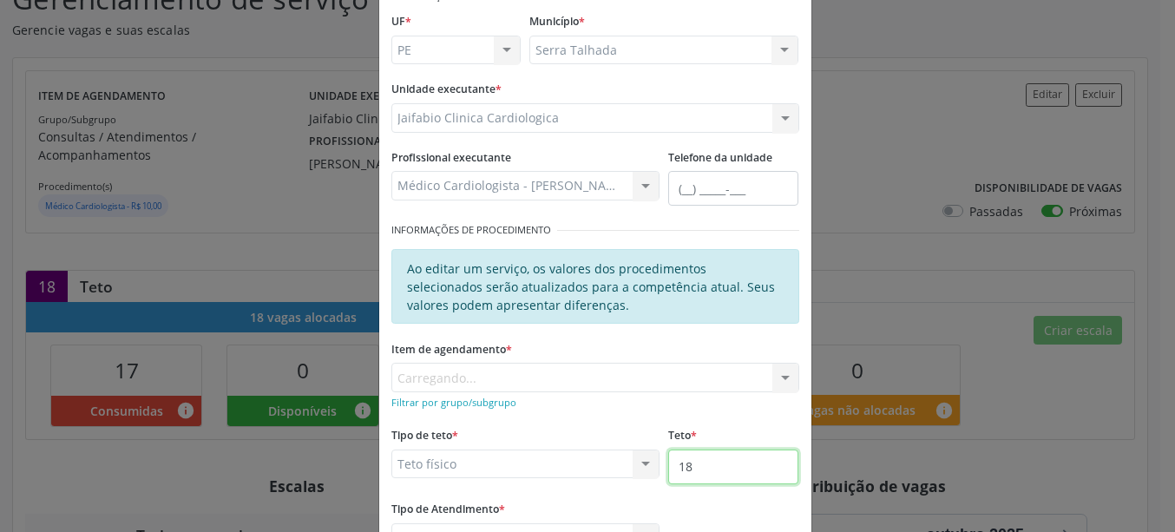
click at [726, 474] on input "18" at bounding box center [733, 466] width 130 height 35
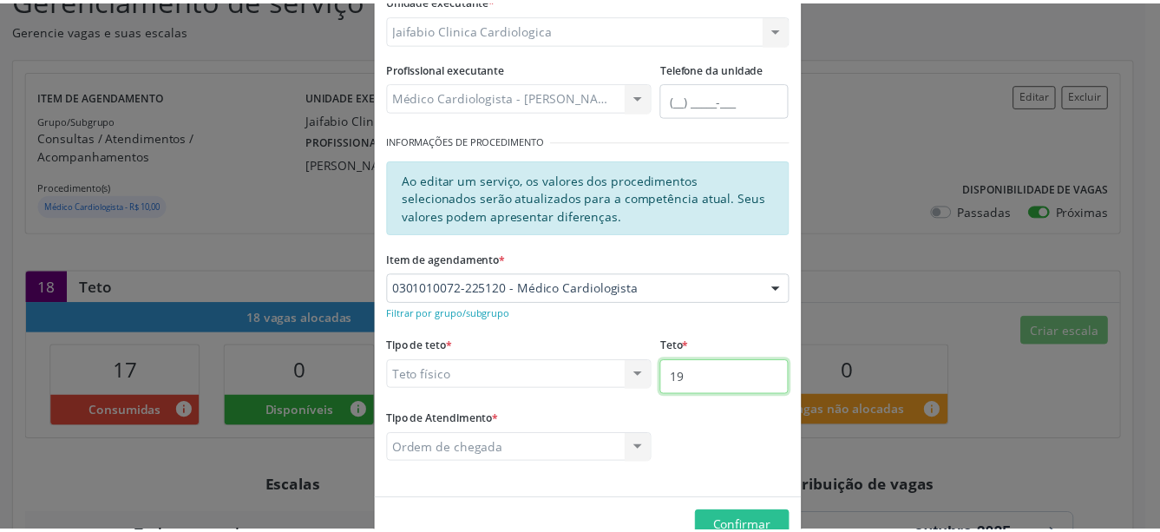
scroll to position [232, 0]
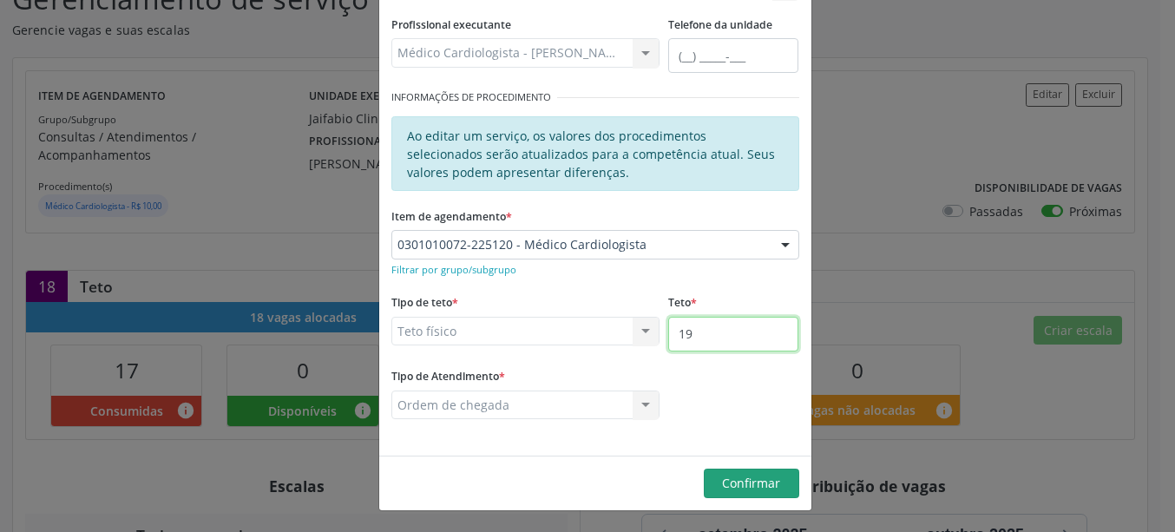
type input "19"
click at [757, 475] on button "Confirmar" at bounding box center [751, 484] width 95 height 30
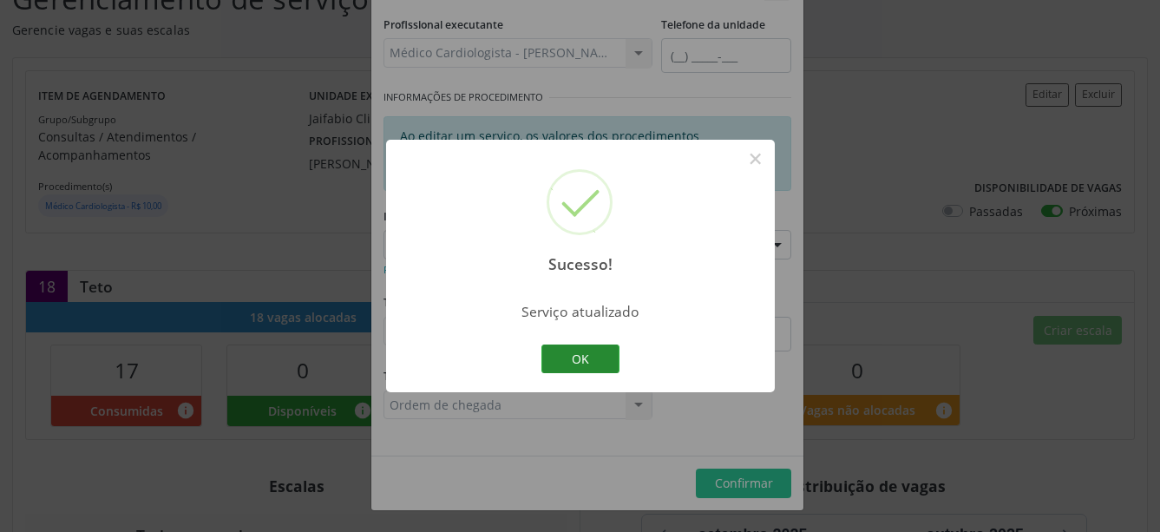
click at [574, 351] on button "OK" at bounding box center [580, 359] width 78 height 30
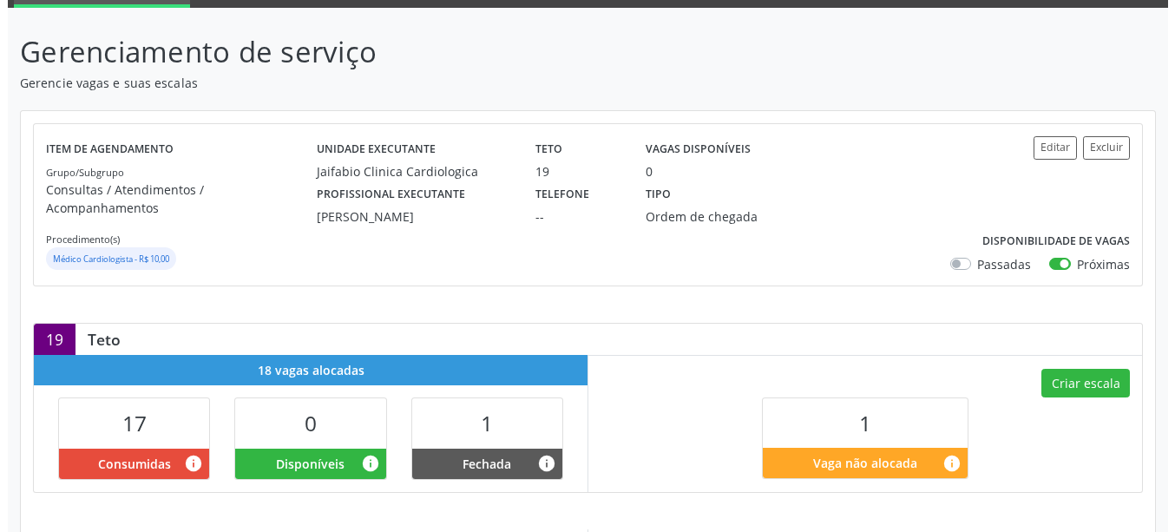
scroll to position [177, 0]
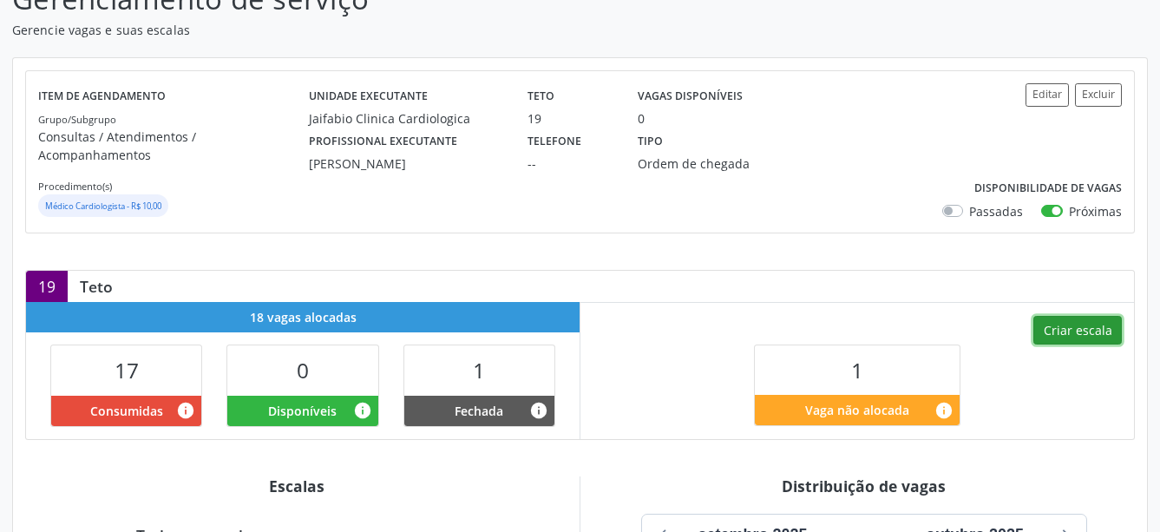
click at [1085, 316] on button "Criar escala" at bounding box center [1077, 331] width 89 height 30
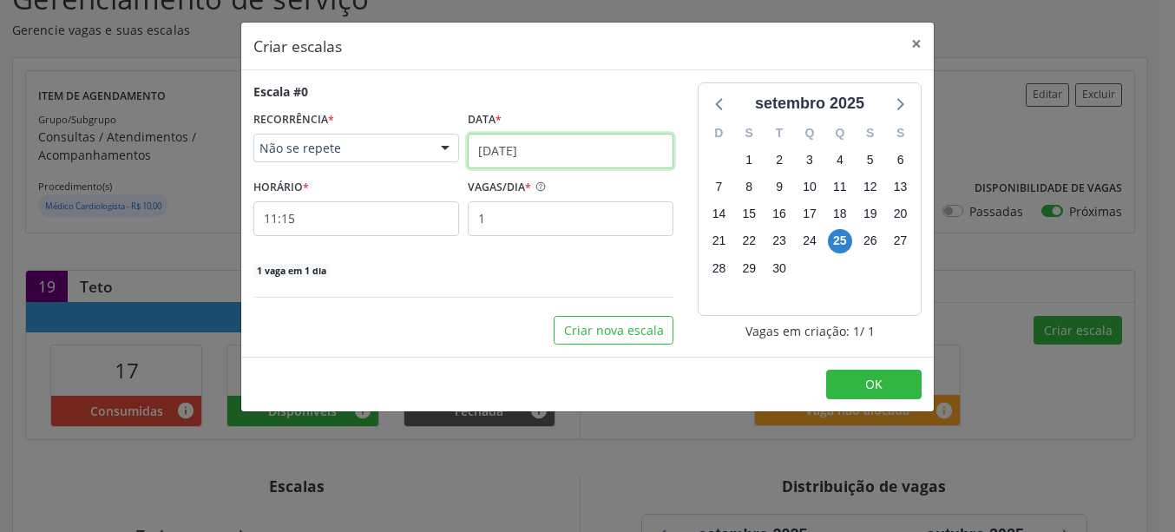
click at [500, 165] on input "25/09/2025" at bounding box center [571, 151] width 206 height 35
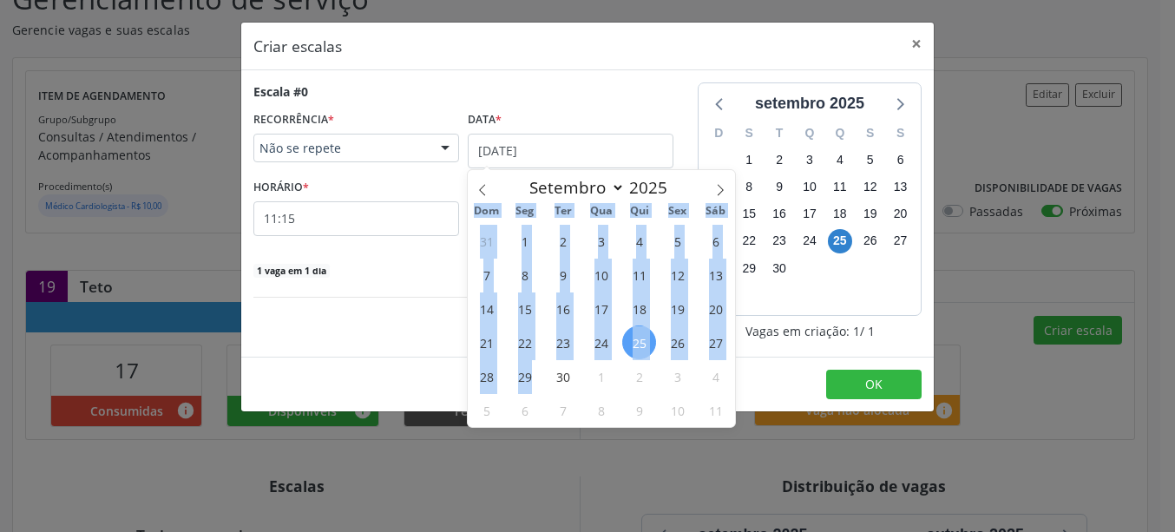
click at [533, 374] on span "29" at bounding box center [525, 376] width 34 height 34
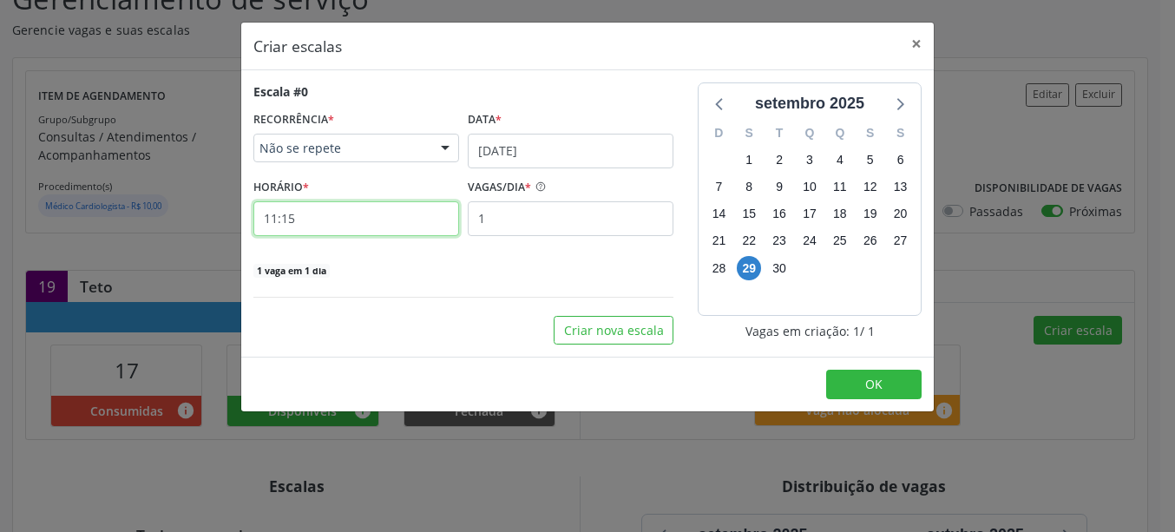
click at [307, 226] on input "11:15" at bounding box center [356, 218] width 206 height 35
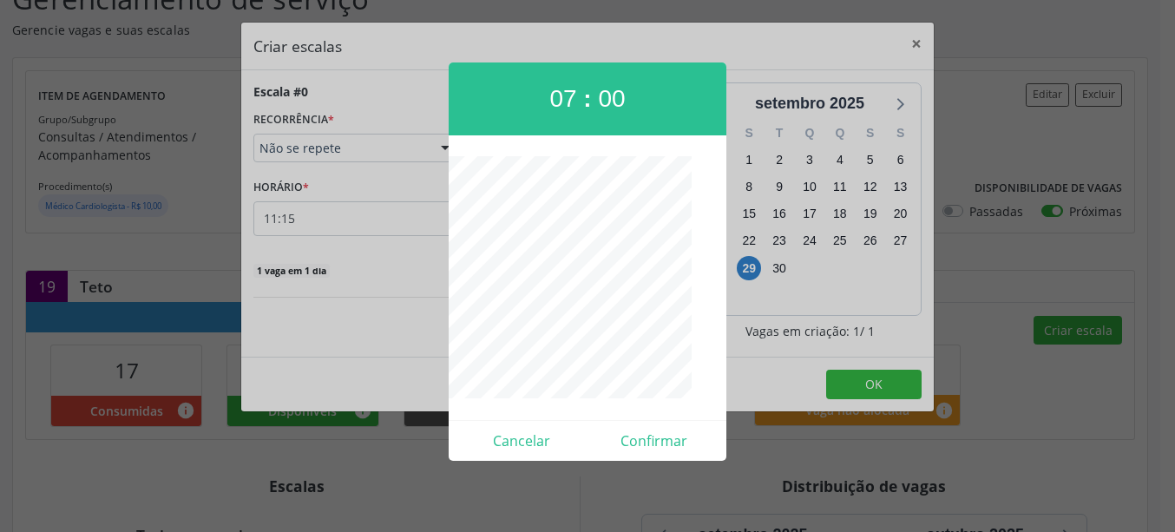
click at [882, 381] on div at bounding box center [587, 266] width 1175 height 532
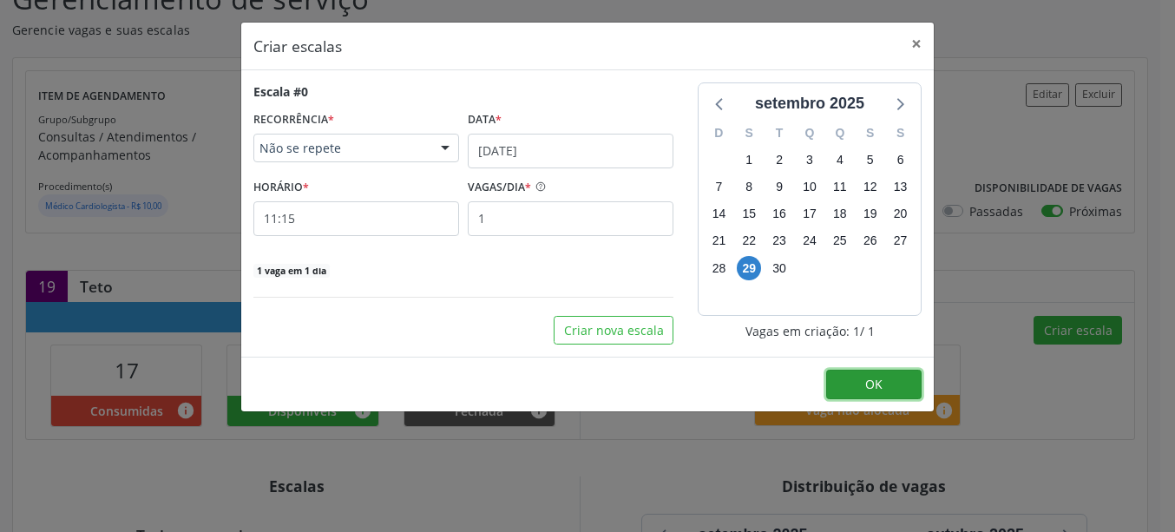
click at [860, 377] on button "OK" at bounding box center [873, 385] width 95 height 30
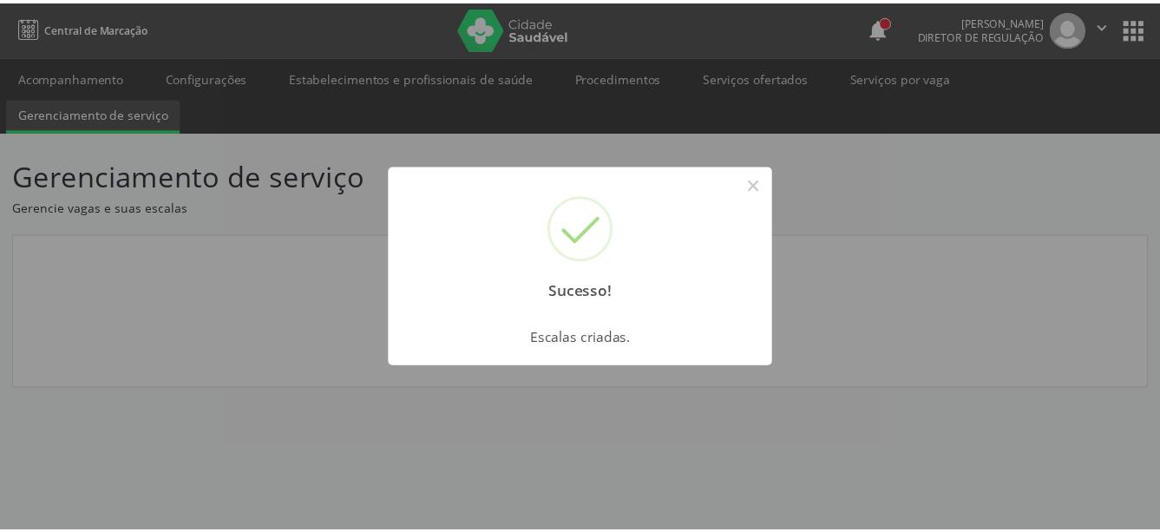
scroll to position [0, 0]
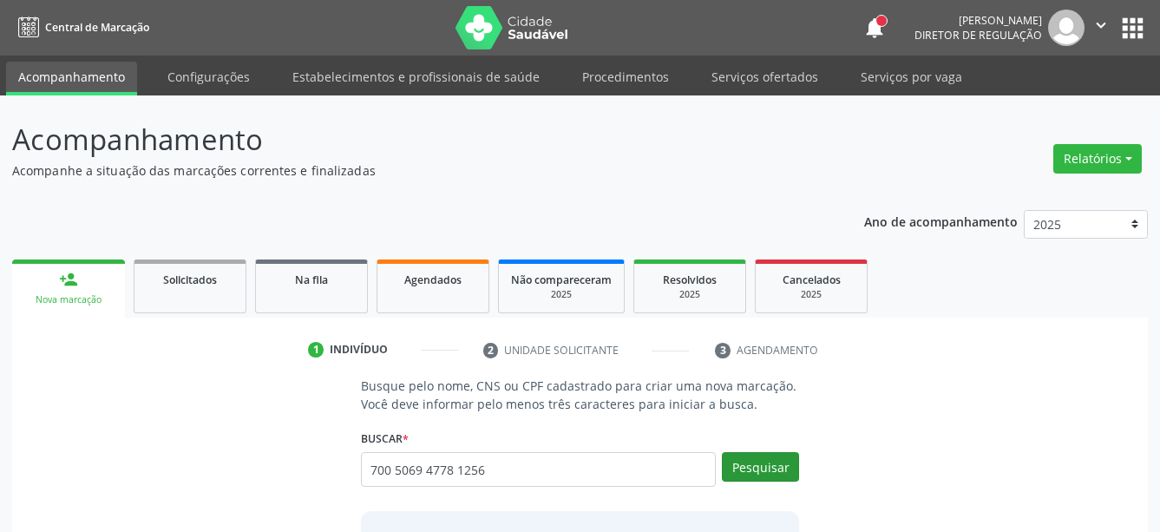
type input "700 5069 4778 1256"
click at [769, 460] on button "Pesquisar" at bounding box center [760, 467] width 77 height 30
type input "700 5069 4778 1256"
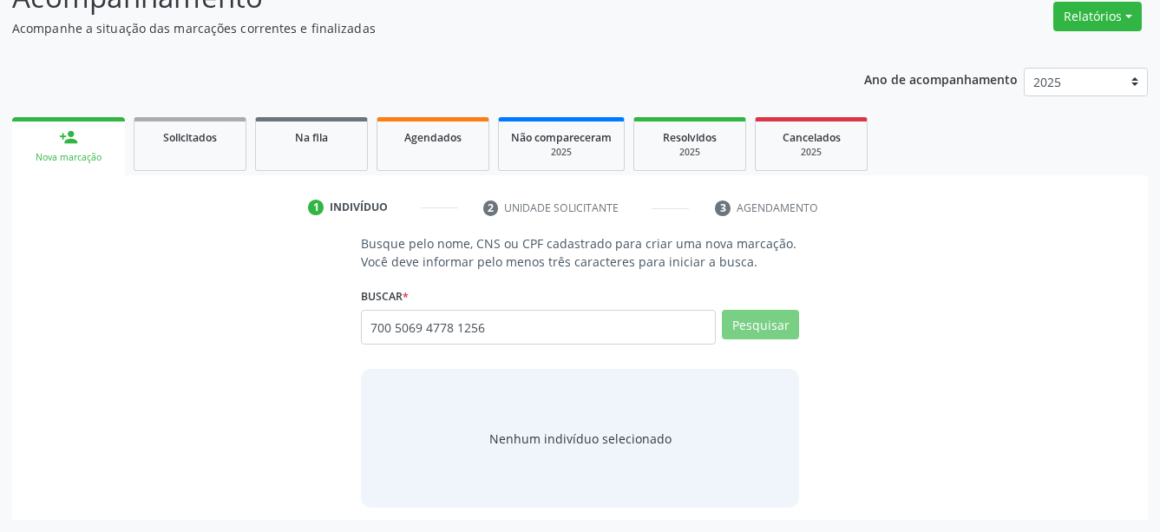
scroll to position [136, 0]
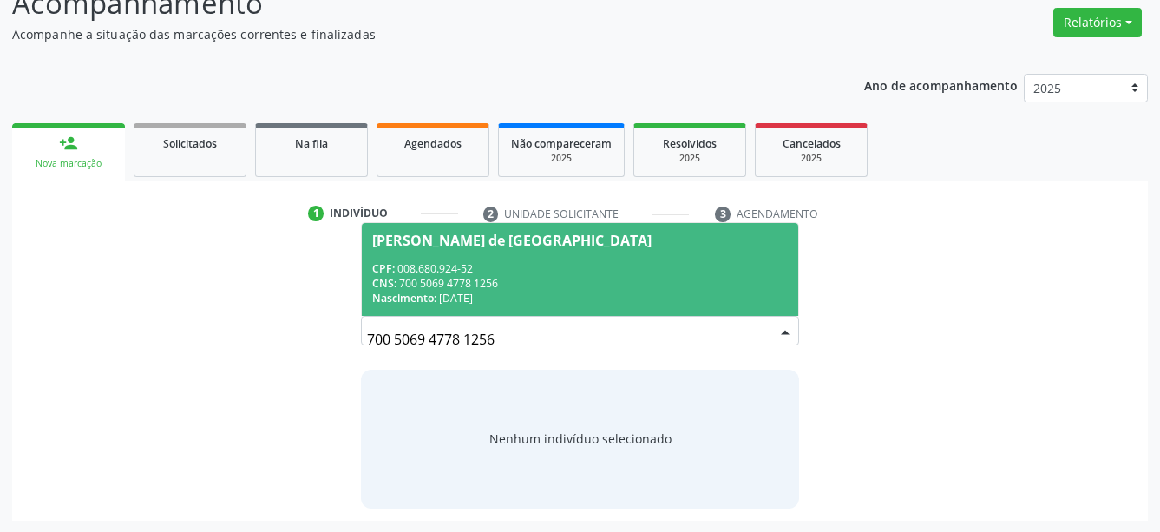
click at [515, 313] on span "[PERSON_NAME] de [GEOGRAPHIC_DATA] CPF: 008.680.924-52 CNS: 700 5069 4778 1256 …" at bounding box center [580, 269] width 437 height 93
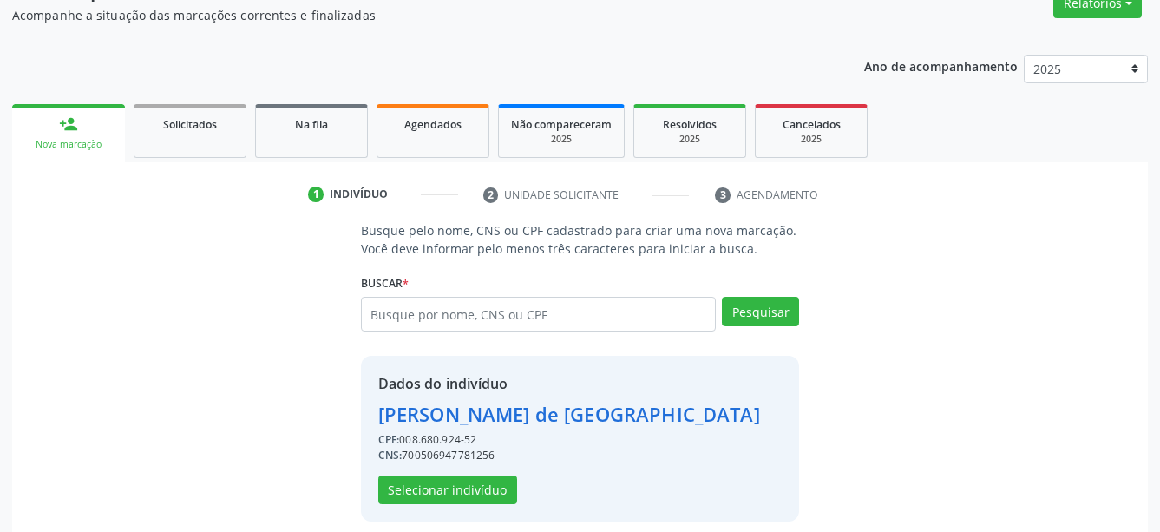
scroll to position [169, 0]
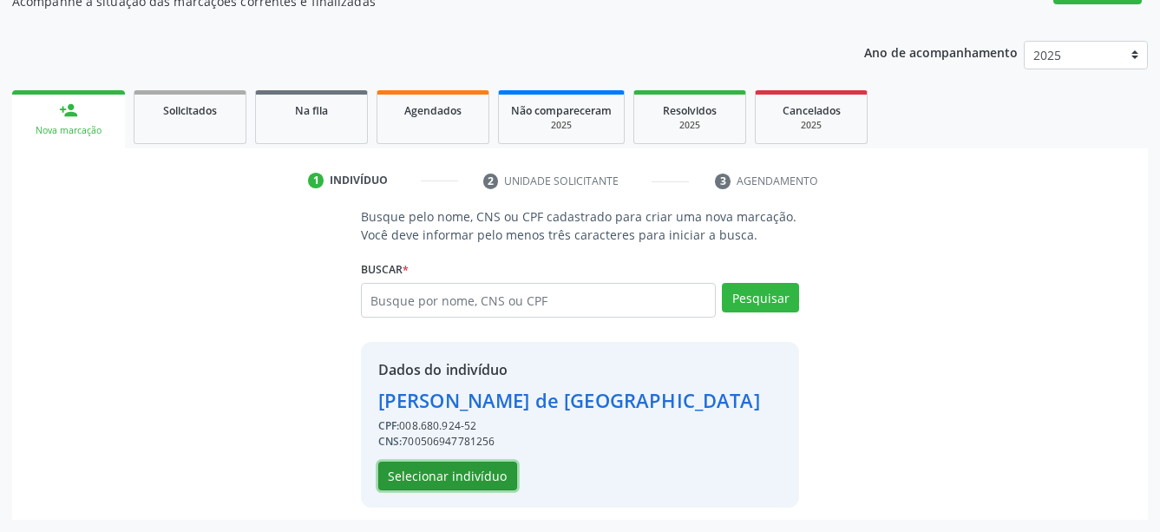
click at [438, 476] on button "Selecionar indivíduo" at bounding box center [447, 477] width 139 height 30
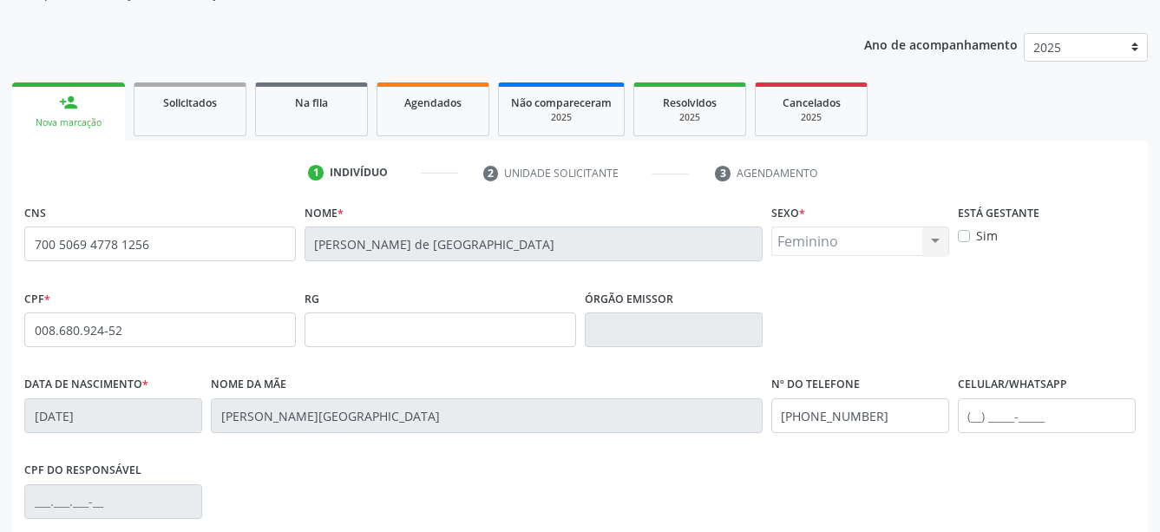
scroll to position [346, 0]
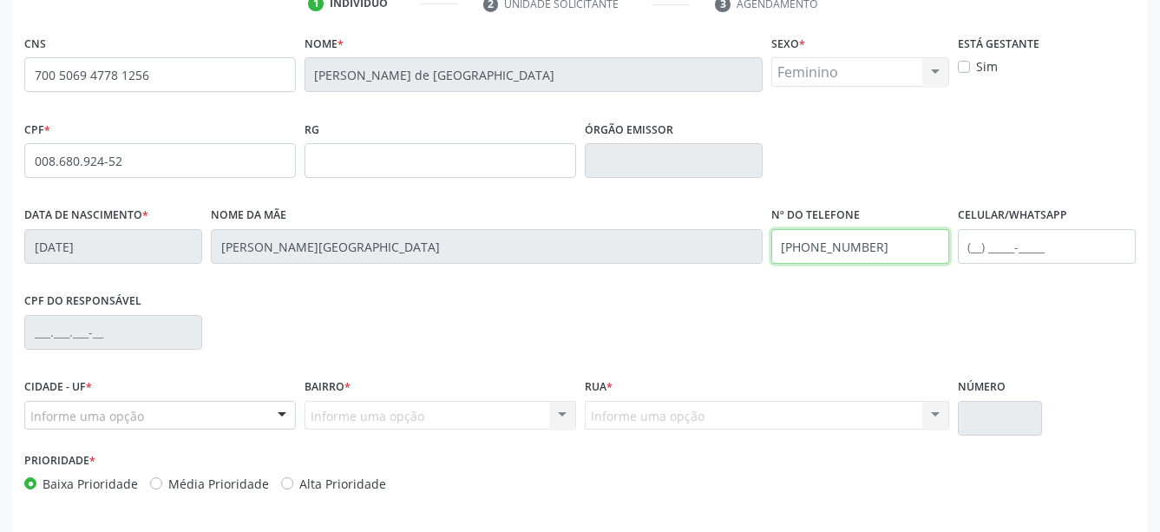
drag, startPoint x: 886, startPoint y: 252, endPoint x: 459, endPoint y: 237, distance: 427.2
click at [771, 252] on input "[PHONE_NUMBER]" at bounding box center [860, 246] width 178 height 35
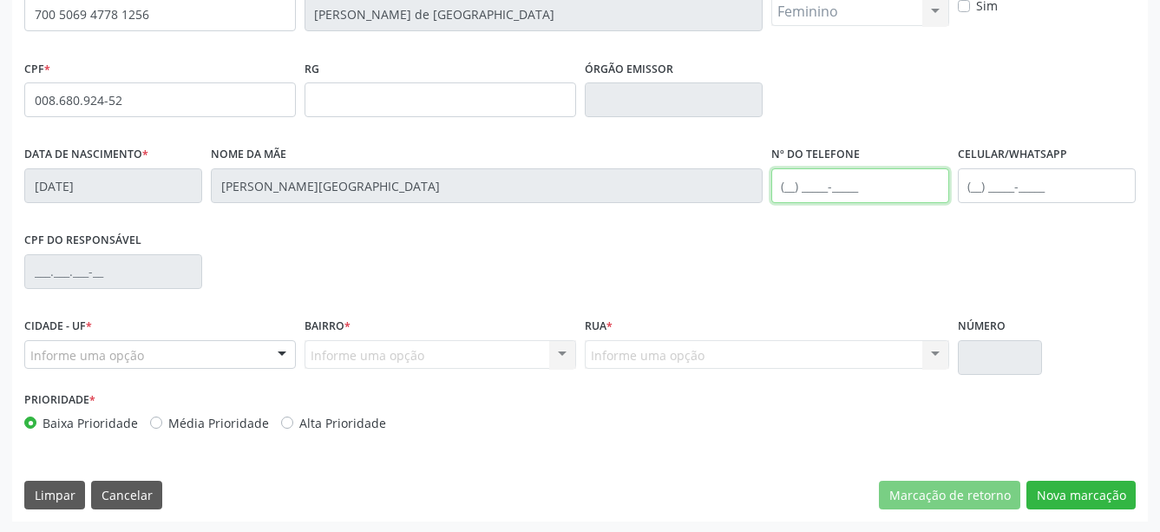
scroll to position [409, 0]
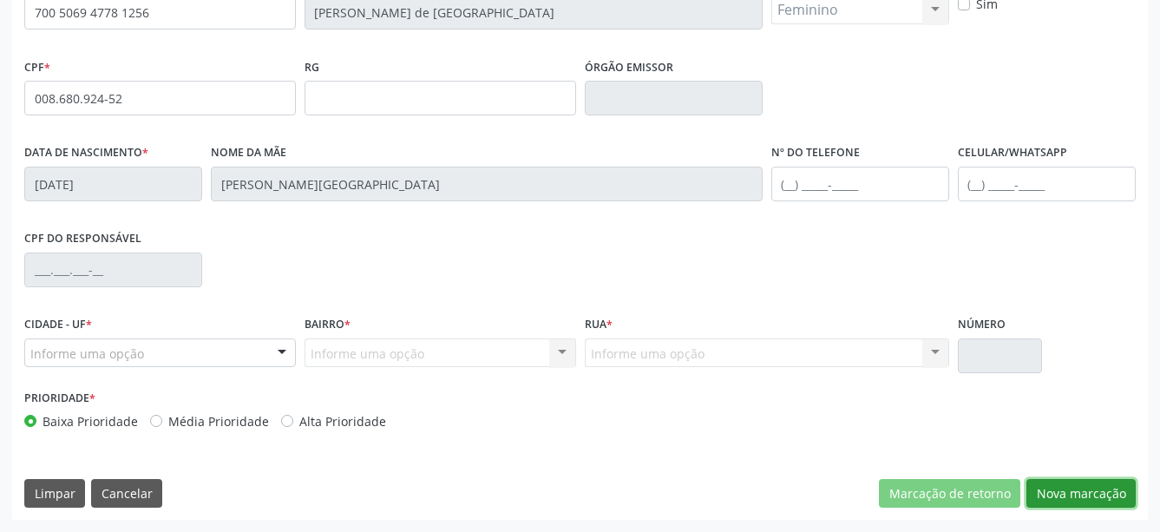
drag, startPoint x: 1119, startPoint y: 502, endPoint x: 1085, endPoint y: 502, distance: 33.8
click at [1119, 501] on button "Nova marcação" at bounding box center [1081, 494] width 109 height 30
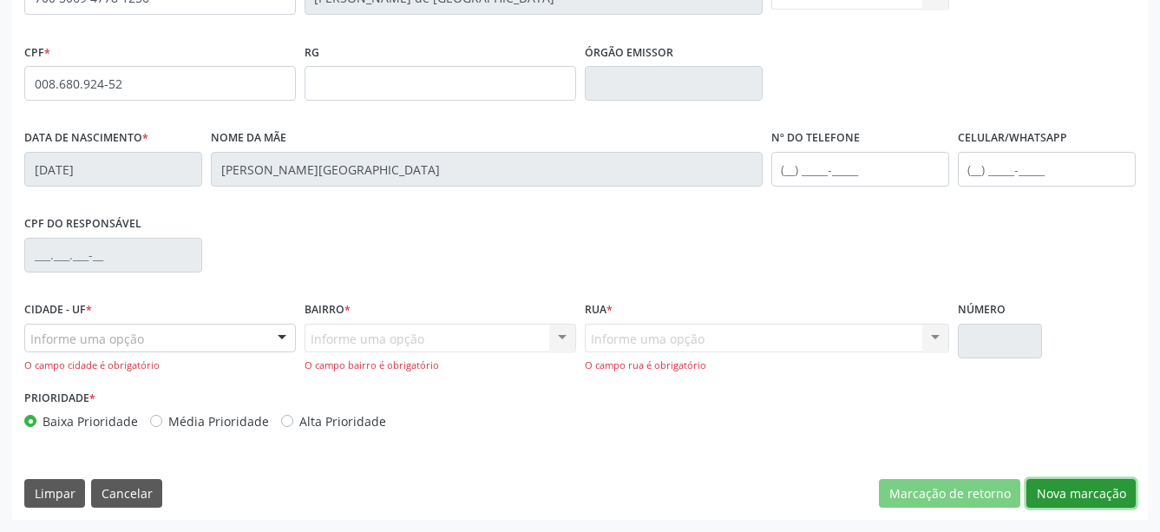
scroll to position [423, 0]
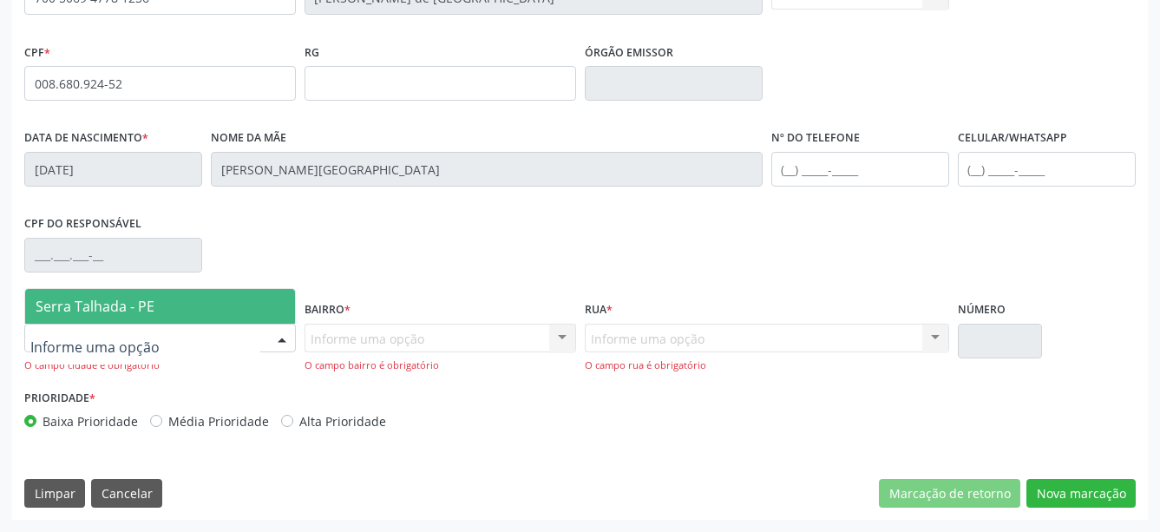
click at [180, 318] on span "Serra Talhada - PE" at bounding box center [160, 306] width 270 height 35
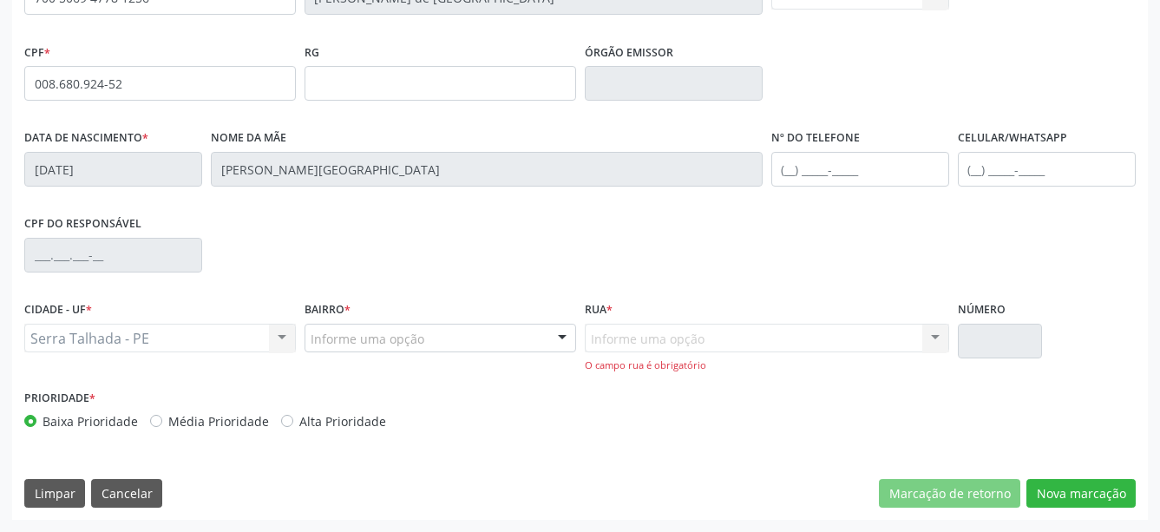
click at [192, 336] on div "Serra Talhada - PE Serra Talhada - PE Nenhum resultado encontrado para: " " Não…" at bounding box center [160, 339] width 272 height 30
click at [196, 345] on div "Serra Talhada - PE Serra Talhada - PE Nenhum resultado encontrado para: " " Não…" at bounding box center [160, 339] width 272 height 30
click at [201, 344] on div "Serra Talhada - PE Serra Talhada - PE Nenhum resultado encontrado para: " " Não…" at bounding box center [160, 339] width 272 height 30
click at [198, 343] on div "Serra Talhada - PE Serra Talhada - PE Nenhum resultado encontrado para: " " Não…" at bounding box center [160, 339] width 272 height 30
click at [196, 343] on div "Serra Talhada - PE Serra Talhada - PE Nenhum resultado encontrado para: " " Não…" at bounding box center [160, 339] width 272 height 30
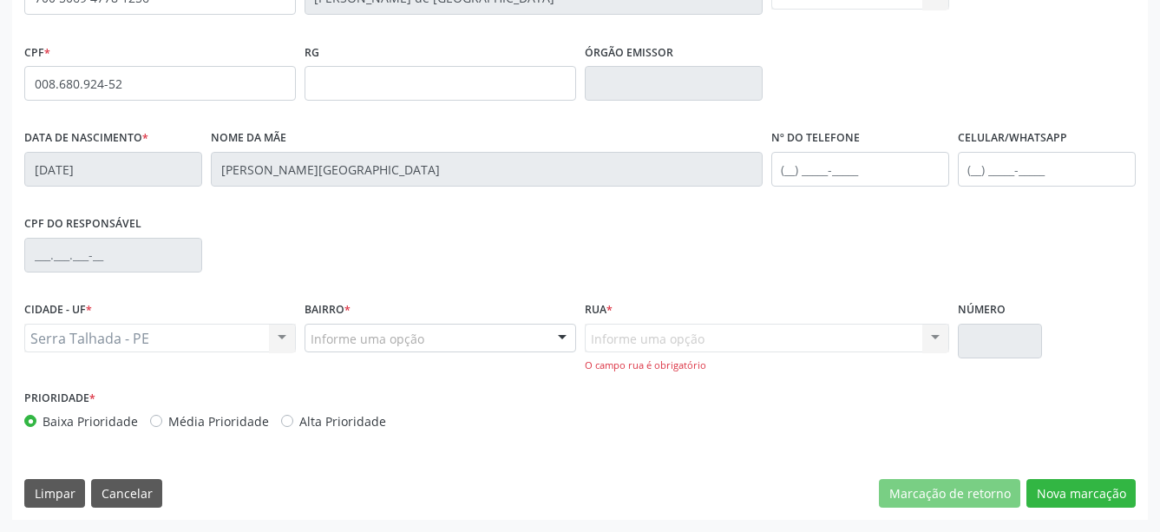
drag, startPoint x: 199, startPoint y: 339, endPoint x: 194, endPoint y: 361, distance: 22.1
click at [199, 342] on div "Serra Talhada - PE Serra Talhada - PE Nenhum resultado encontrado para: " " Não…" at bounding box center [160, 339] width 272 height 30
click at [195, 366] on div "CIDADE - UF * [GEOGRAPHIC_DATA] - PE [GEOGRAPHIC_DATA] - PE Nenhum resultado en…" at bounding box center [160, 341] width 280 height 89
click at [196, 376] on div "CIDADE - UF * [GEOGRAPHIC_DATA] - PE [GEOGRAPHIC_DATA] - PE Nenhum resultado en…" at bounding box center [160, 341] width 280 height 89
drag, startPoint x: 195, startPoint y: 381, endPoint x: 184, endPoint y: 393, distance: 16.6
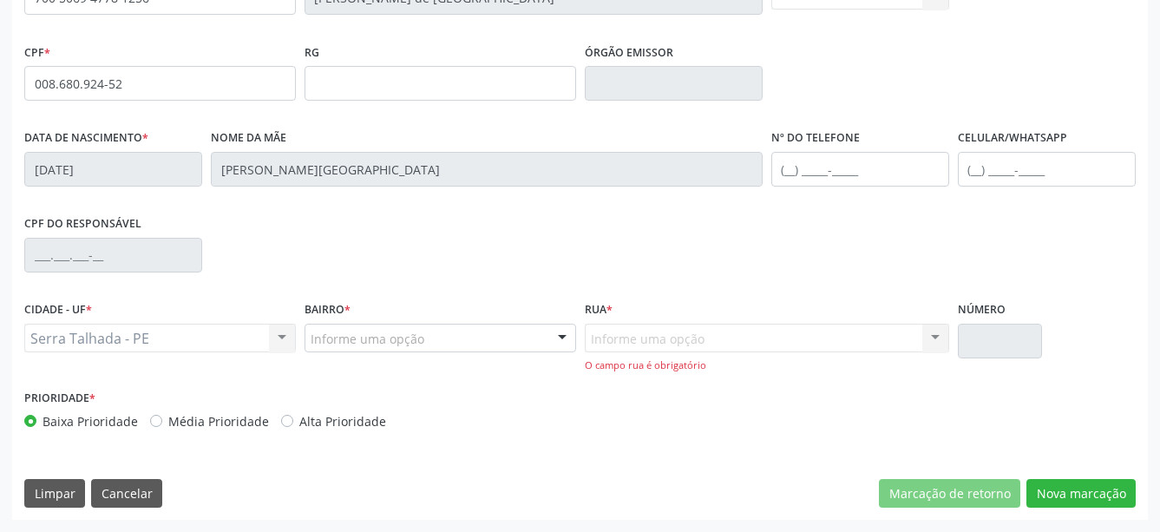
click at [190, 393] on div "CNS 700 5069 4778 1256 [GEOGRAPHIC_DATA] * [PERSON_NAME] * Feminino Masculino F…" at bounding box center [580, 197] width 1112 height 489
drag, startPoint x: 206, startPoint y: 350, endPoint x: 203, endPoint y: 341, distance: 9.1
click at [206, 349] on div "Serra Talhada - PE Serra Talhada - PE Nenhum resultado encontrado para: " " Não…" at bounding box center [160, 339] width 272 height 30
click at [198, 342] on div "Serra Talhada - PE Serra Talhada - PE Nenhum resultado encontrado para: " " Não…" at bounding box center [160, 339] width 272 height 30
click at [191, 349] on div "Serra Talhada - PE Serra Talhada - PE Nenhum resultado encontrado para: " " Não…" at bounding box center [160, 339] width 272 height 30
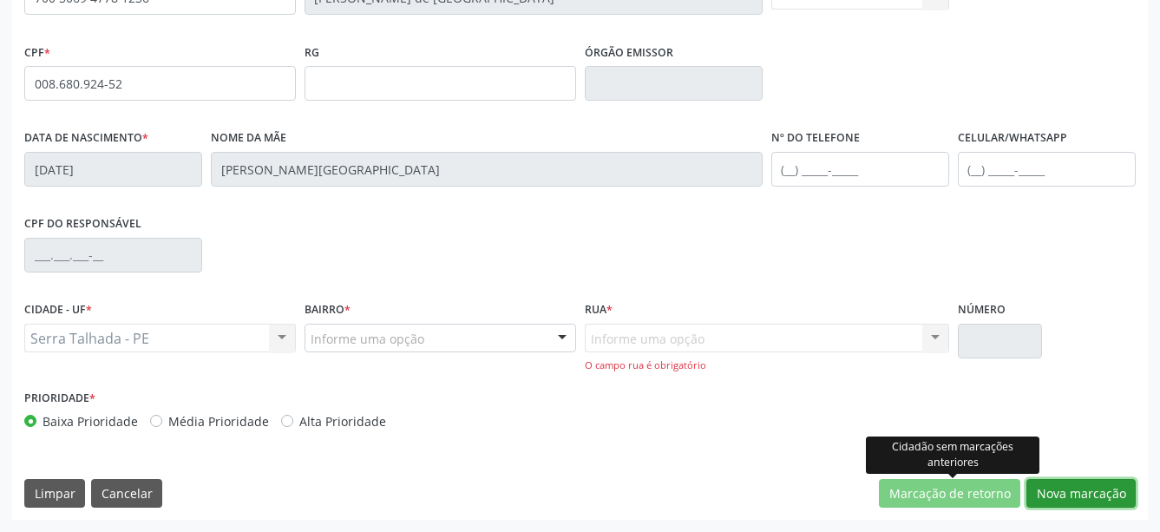
click at [1060, 502] on button "Nova marcação" at bounding box center [1081, 494] width 109 height 30
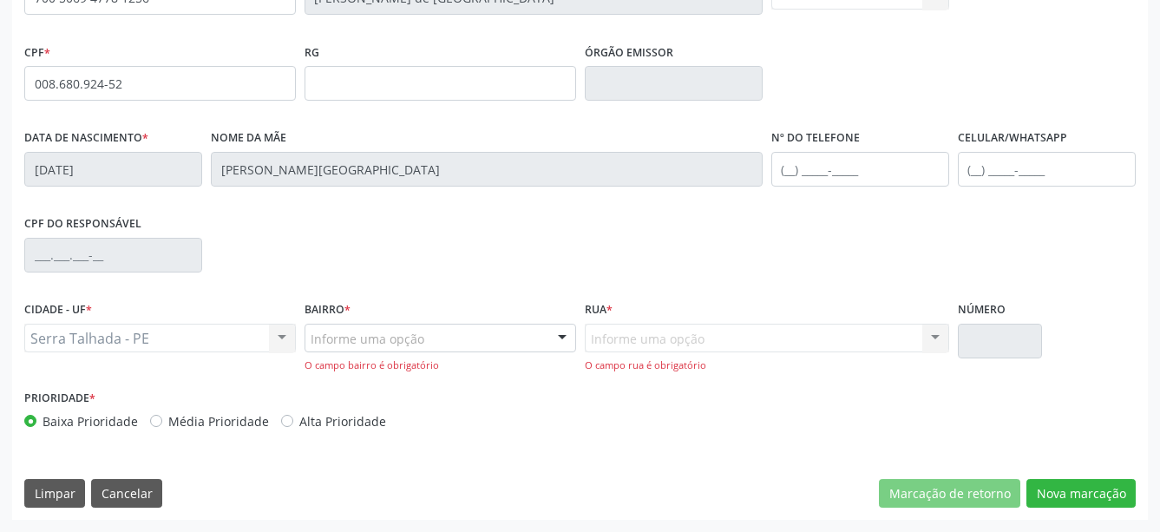
click at [1102, 469] on div "CNS 700 5069 4778 1256 [GEOGRAPHIC_DATA] * [PERSON_NAME] * Feminino Masculino F…" at bounding box center [580, 236] width 1136 height 567
click at [1080, 495] on button "Nova marcação" at bounding box center [1081, 494] width 109 height 30
click at [1080, 493] on button "Nova marcação" at bounding box center [1081, 494] width 109 height 30
drag, startPoint x: 147, startPoint y: 331, endPoint x: 143, endPoint y: 342, distance: 11.8
click at [143, 343] on div "Serra Talhada - PE Serra Talhada - PE Nenhum resultado encontrado para: " " Não…" at bounding box center [160, 339] width 272 height 30
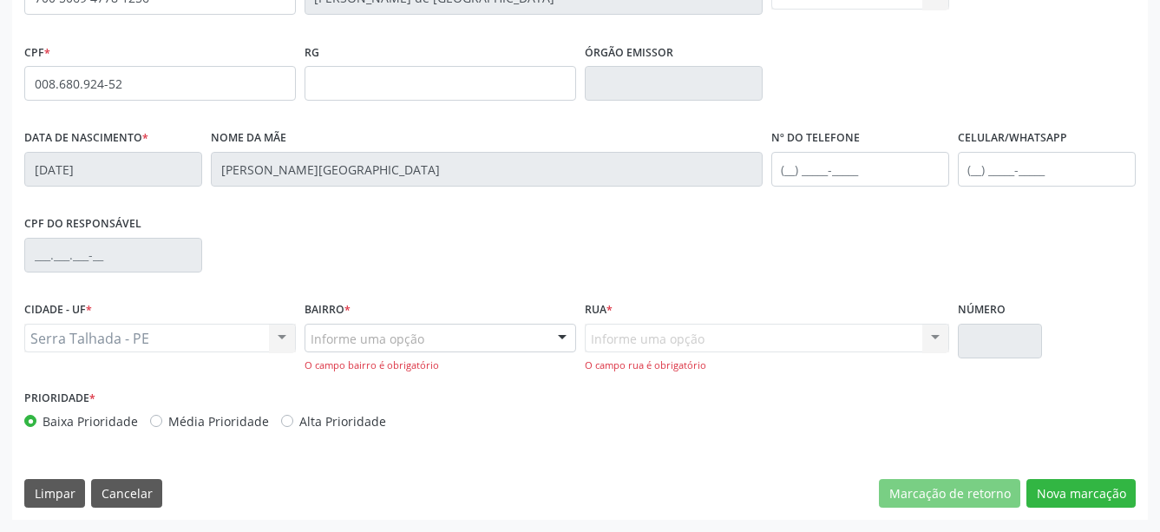
click at [143, 342] on div "Serra Talhada - PE Serra Talhada - PE Nenhum resultado encontrado para: " " Não…" at bounding box center [160, 339] width 272 height 30
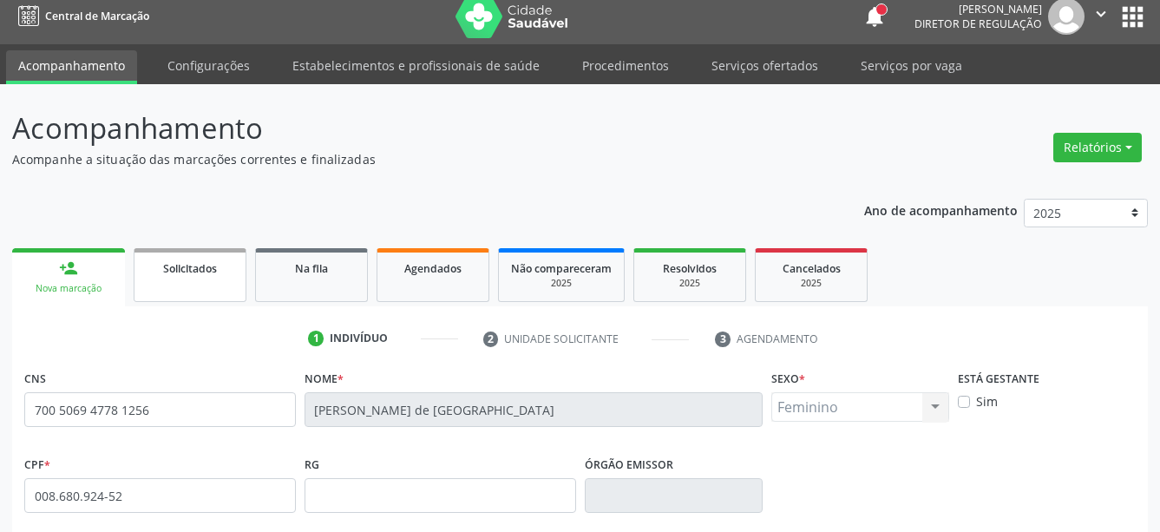
scroll to position [0, 0]
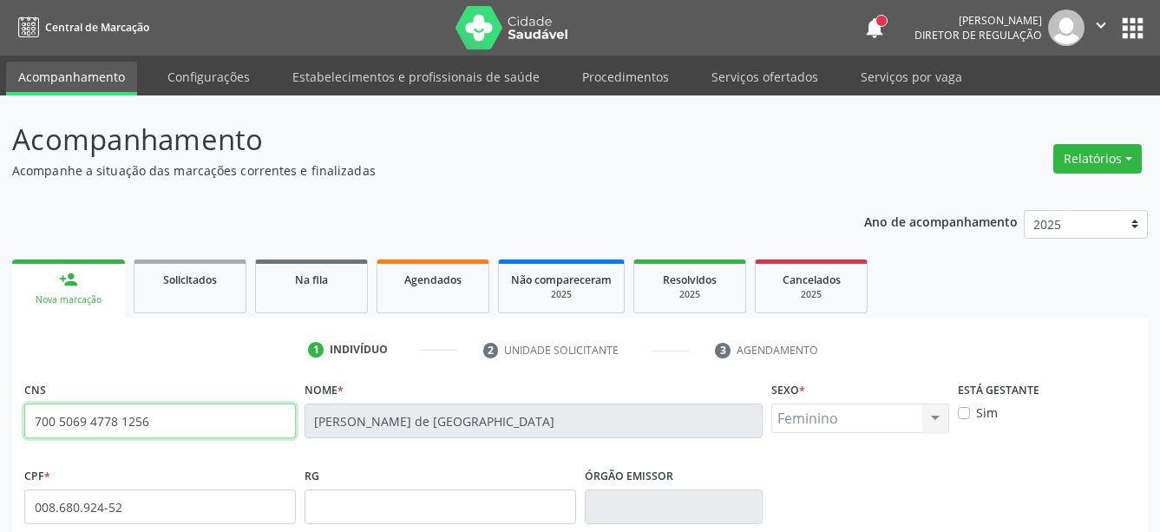
drag, startPoint x: 94, startPoint y: 425, endPoint x: 75, endPoint y: 401, distance: 30.9
click at [24, 404] on input "700 5069 4778 1256" at bounding box center [160, 421] width 272 height 35
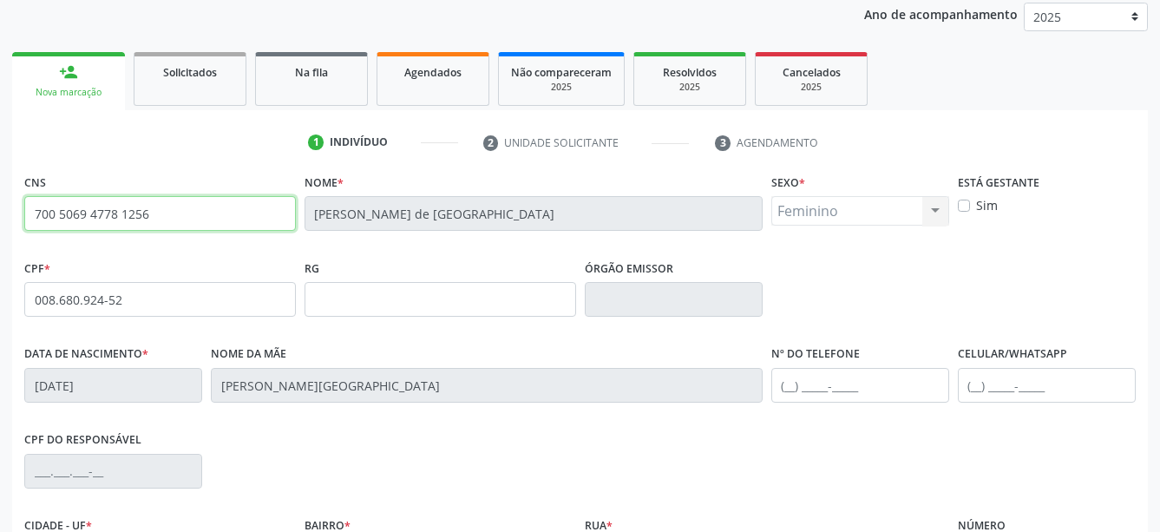
scroll to position [354, 0]
